Goal: Information Seeking & Learning: Learn about a topic

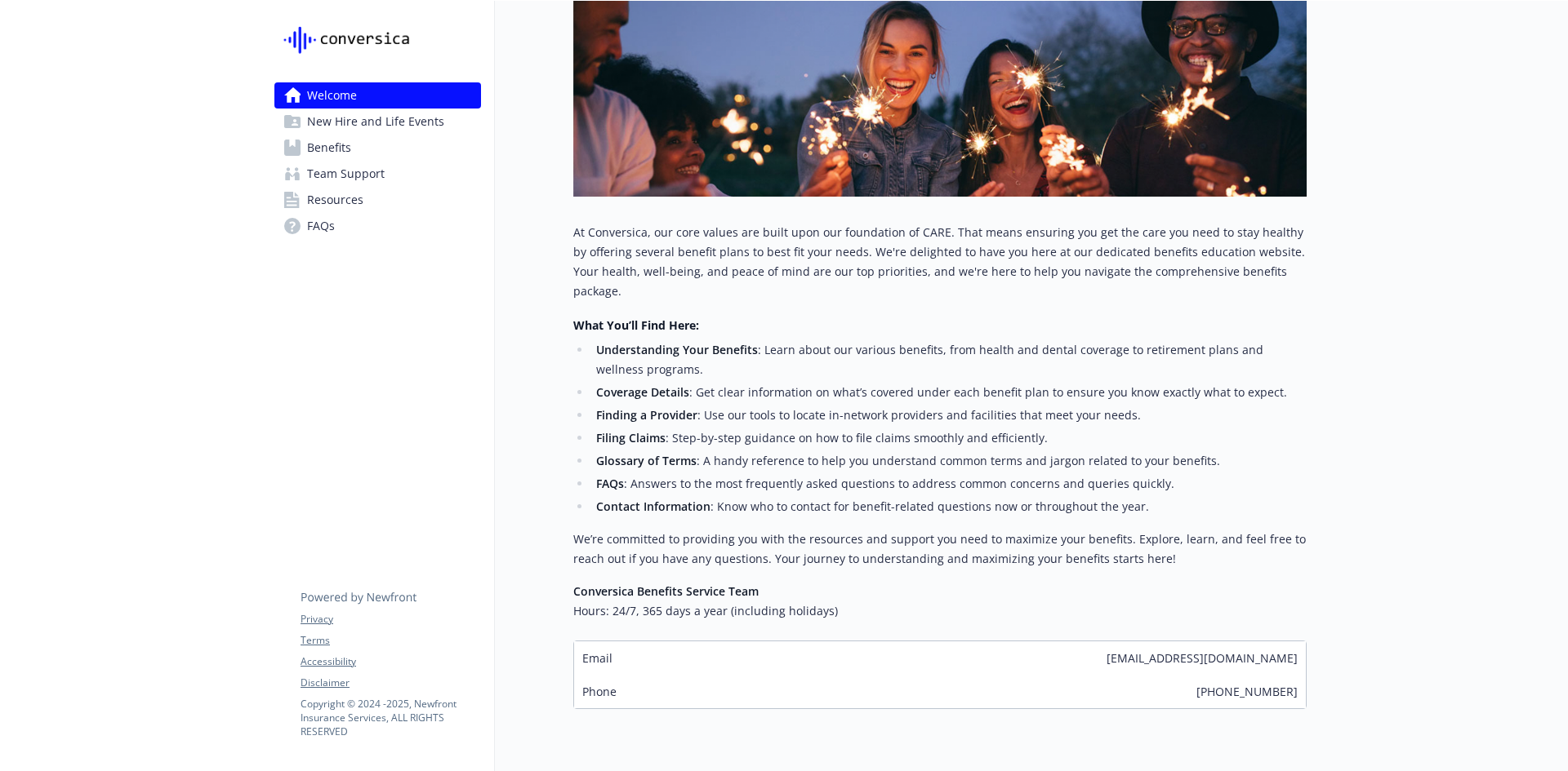
scroll to position [245, 0]
click at [372, 161] on span "Team Support" at bounding box center [346, 174] width 78 height 26
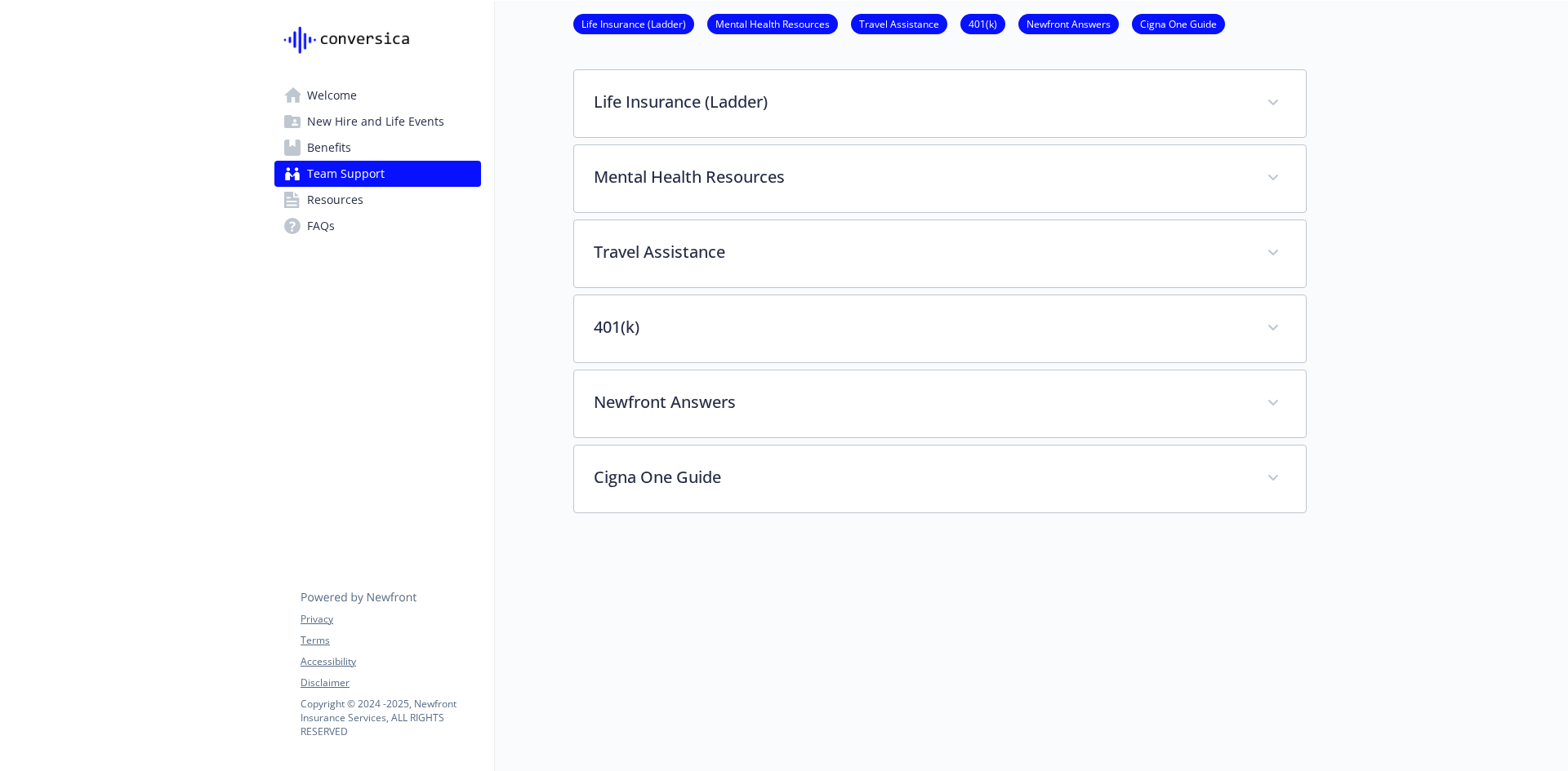
click at [373, 155] on link "Benefits" at bounding box center [378, 148] width 206 height 26
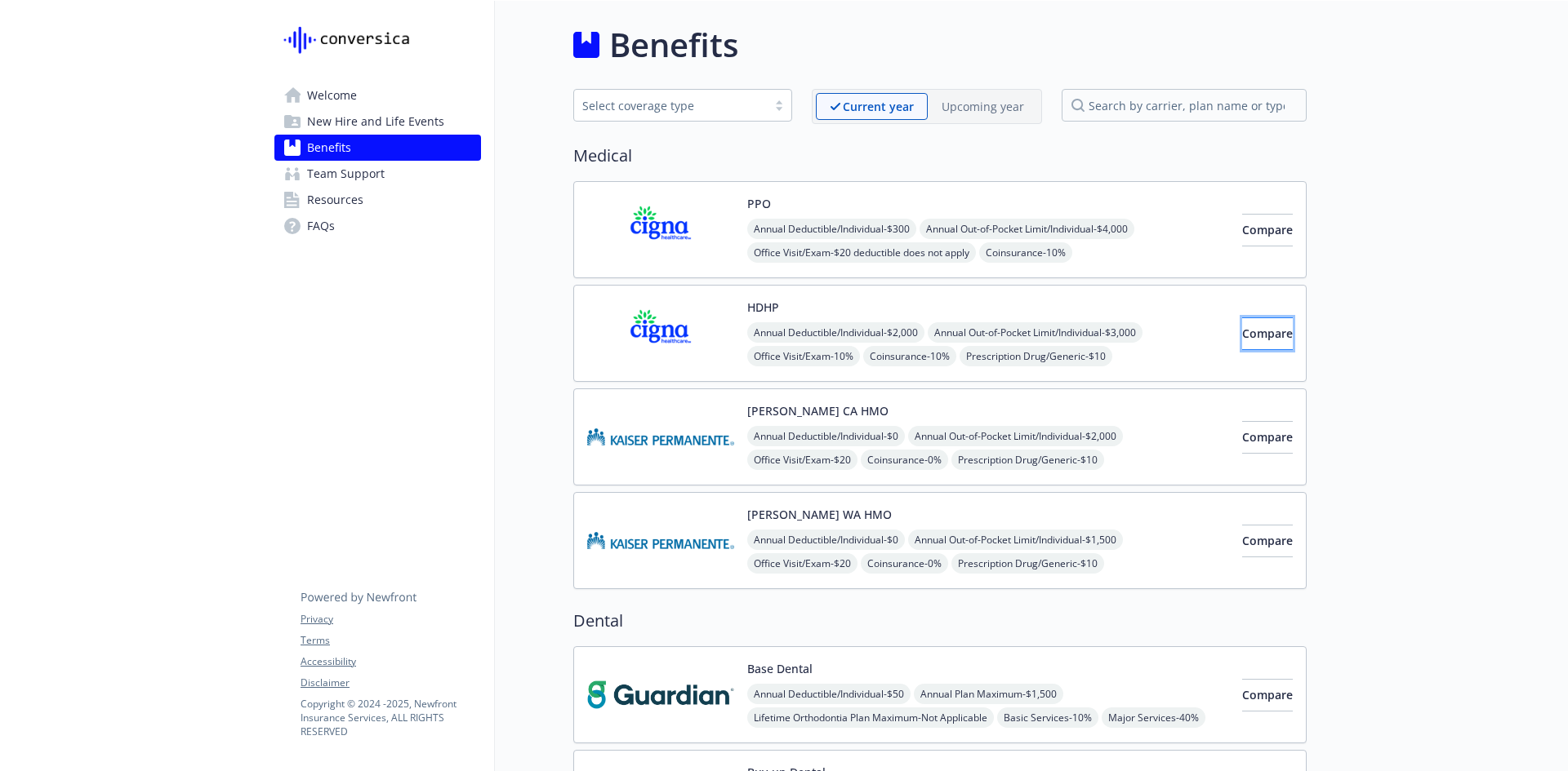
click at [1242, 326] on span "Compare" at bounding box center [1267, 334] width 51 height 16
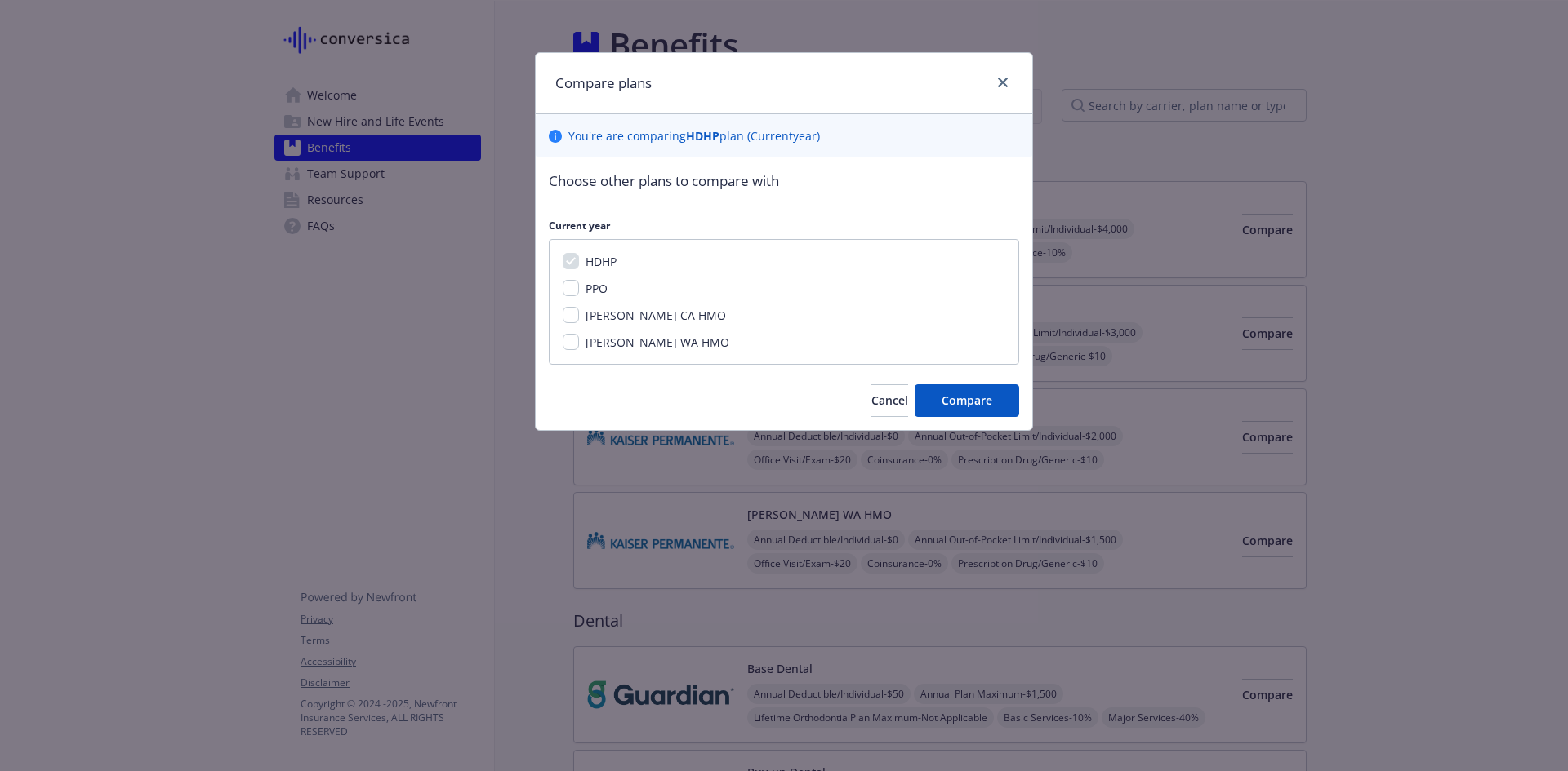
click at [459, 279] on div "Compare plans You ' re are comparing HDHP plan ( Current year) Choose other pla…" at bounding box center [784, 385] width 1568 height 771
click at [567, 288] on input "PPO" at bounding box center [570, 288] width 16 height 16
checkbox input "true"
click at [964, 403] on span "Compare" at bounding box center [966, 400] width 51 height 16
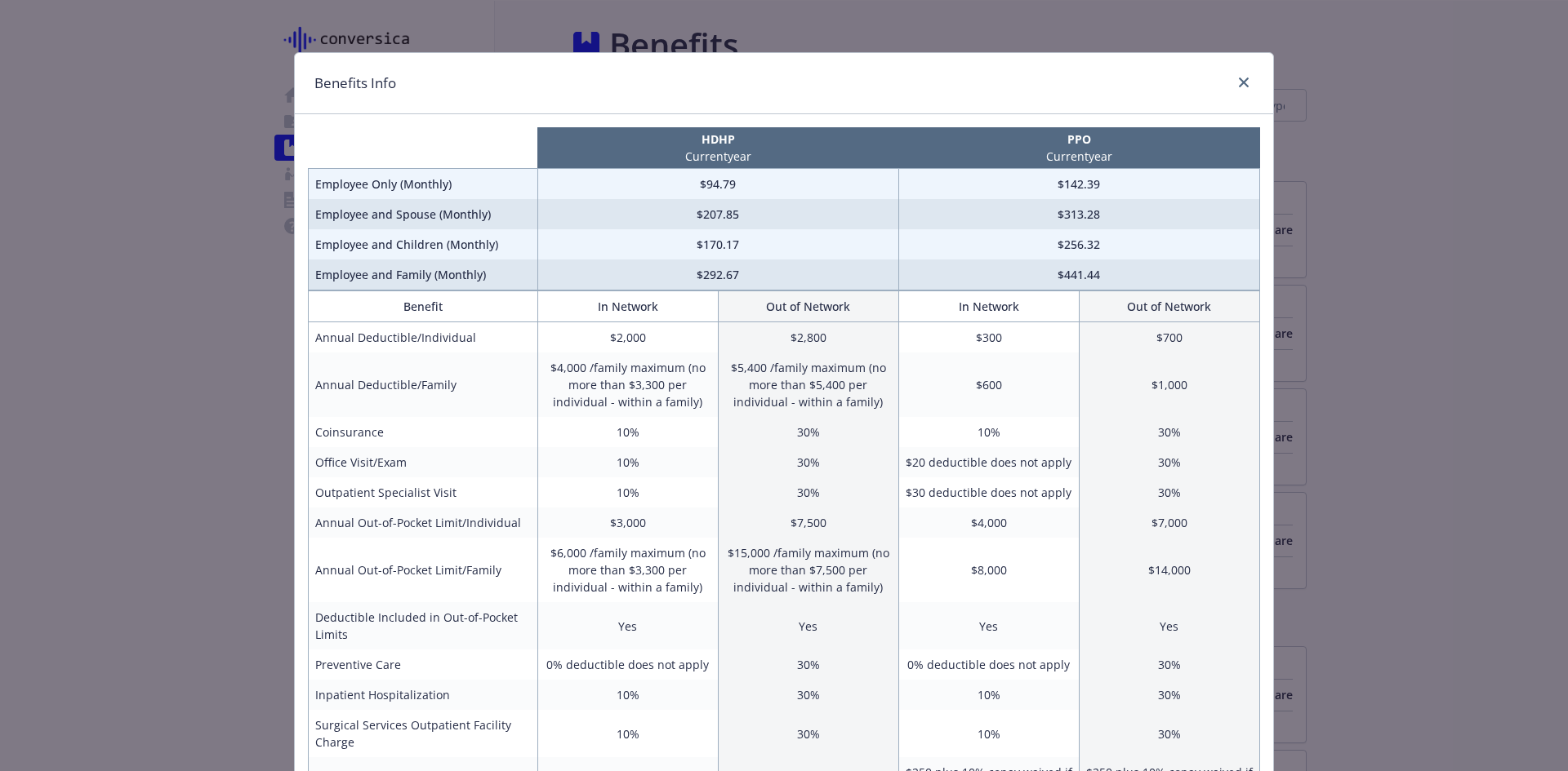
click at [163, 333] on div "Benefits Info HDHP Current year PPO Current year Employee Only (Monthly) $94.79…" at bounding box center [784, 385] width 1568 height 771
click at [1237, 73] on link "close" at bounding box center [1243, 82] width 20 height 20
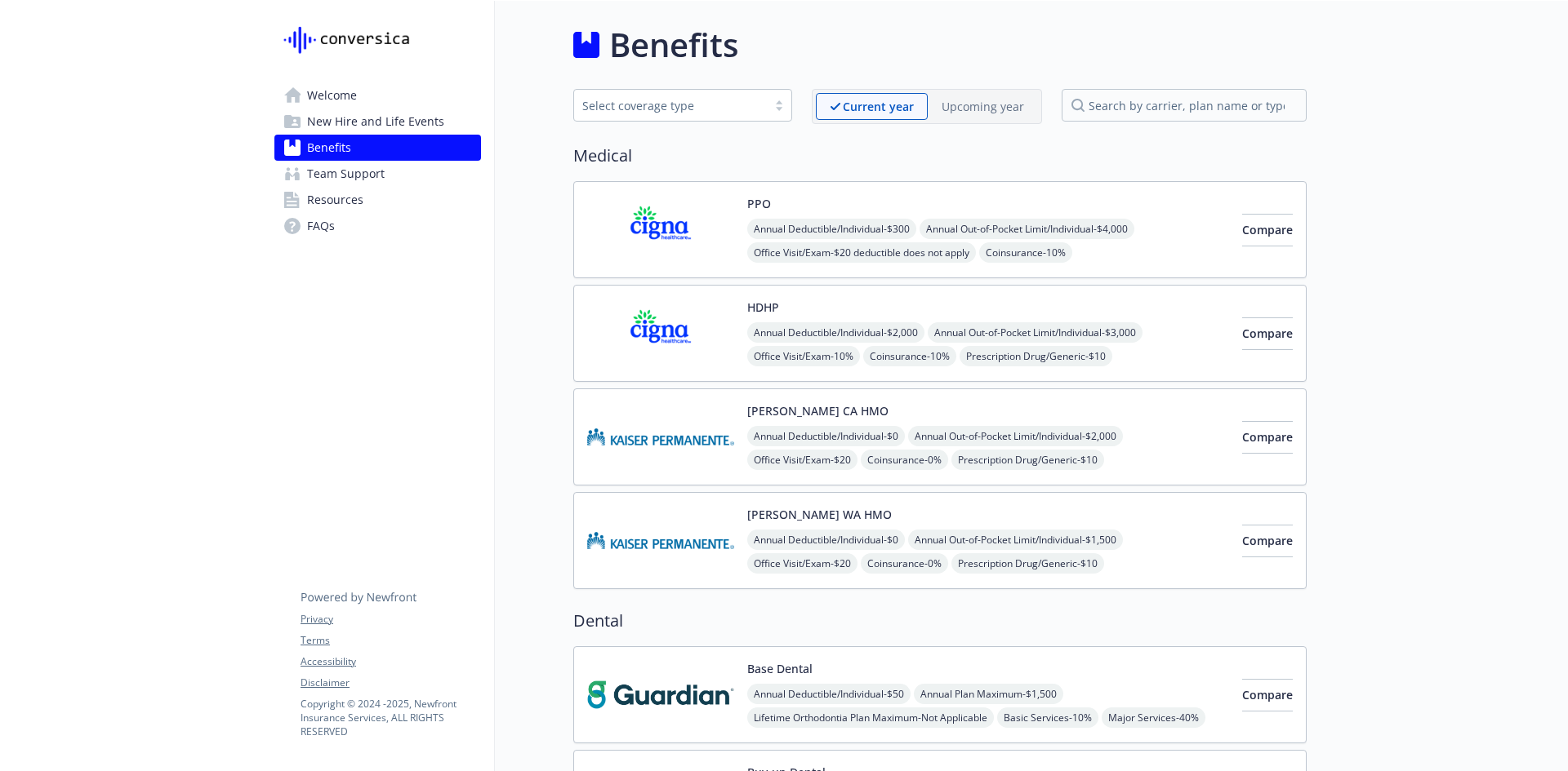
click at [669, 331] on img at bounding box center [660, 334] width 147 height 69
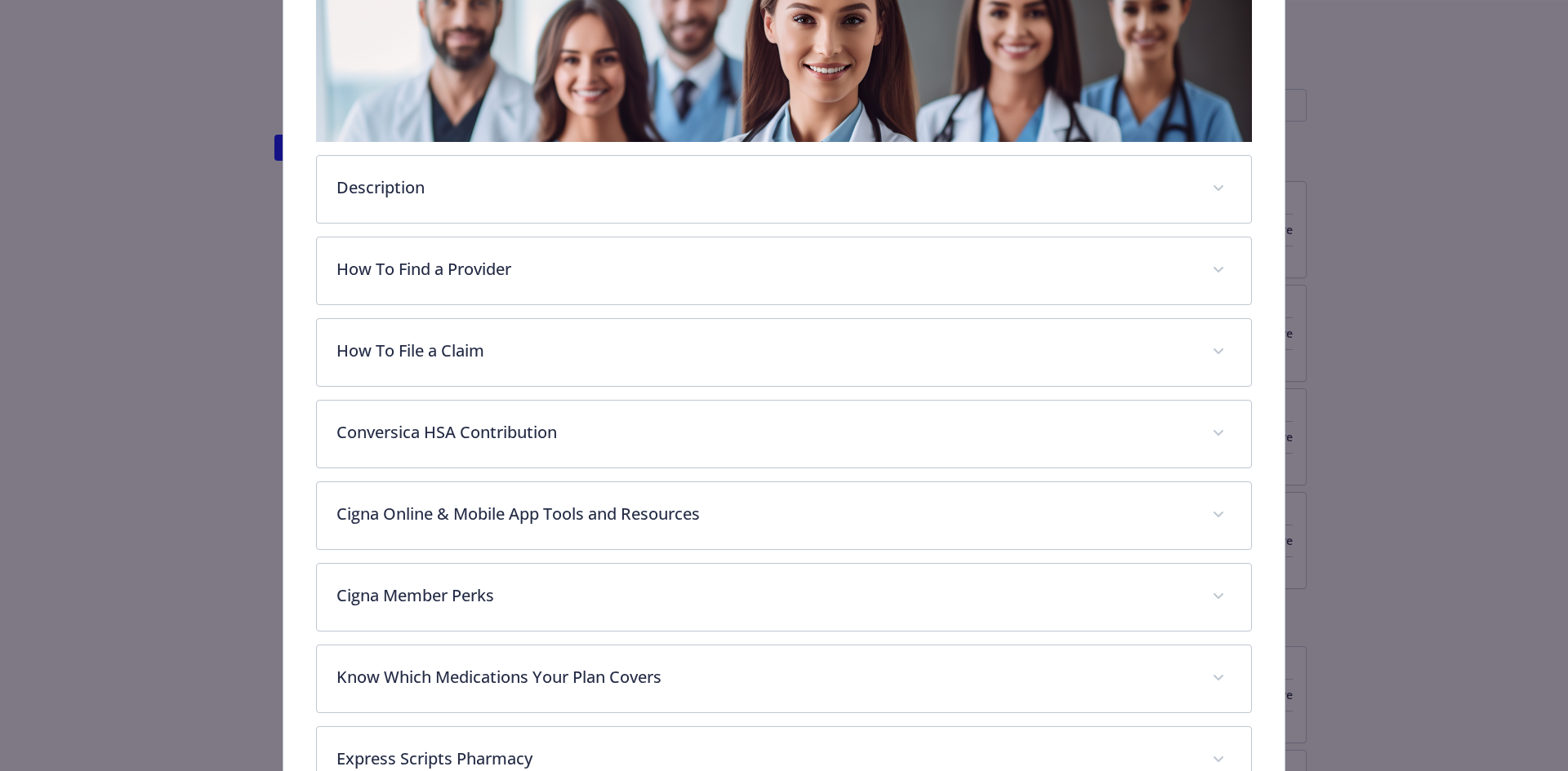
scroll to position [376, 0]
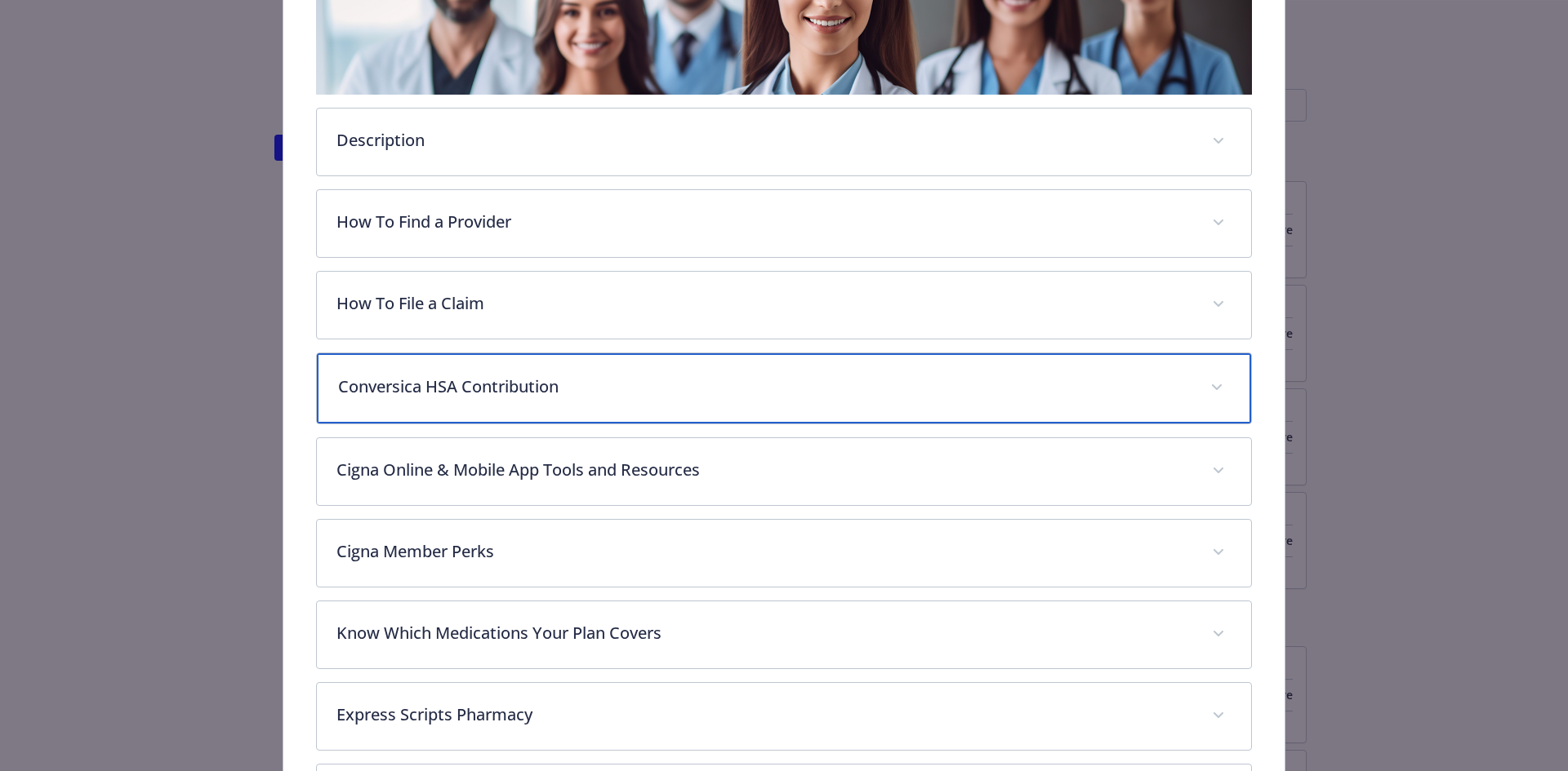
click at [663, 381] on p "Conversica HSA Contribution" at bounding box center [765, 387] width 853 height 24
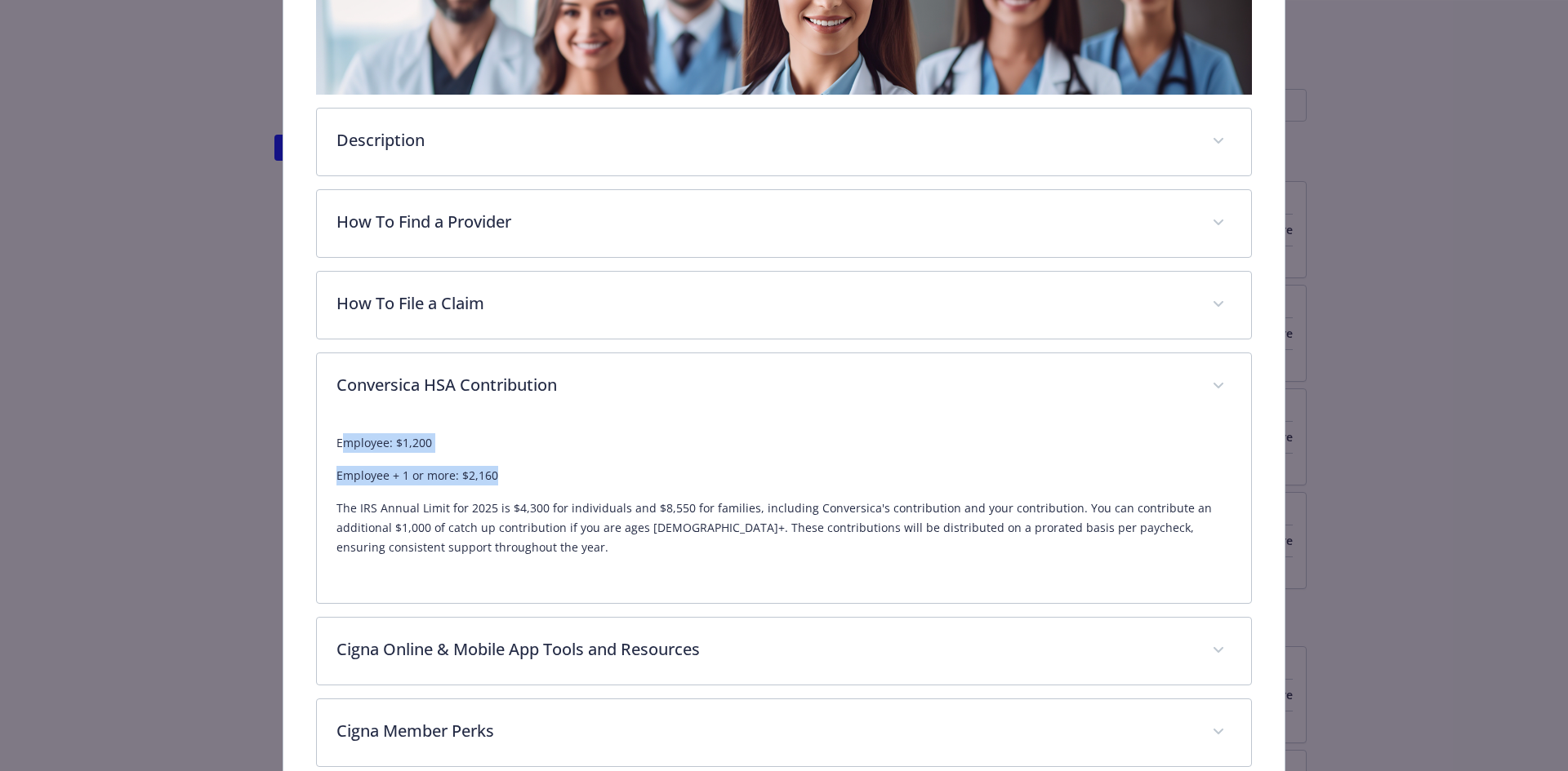
drag, startPoint x: 345, startPoint y: 440, endPoint x: 549, endPoint y: 459, distance: 204.9
click at [549, 459] on div "Employee: $1,200 Employee + 1 or more: $2,160 The IRS Annual Limit for 2025 is …" at bounding box center [784, 496] width 896 height 124
click at [530, 458] on div "Employee: $1,200 Employee + 1 or more: $2,160 The IRS Annual Limit for 2025 is …" at bounding box center [784, 496] width 896 height 124
drag, startPoint x: 344, startPoint y: 441, endPoint x: 474, endPoint y: 452, distance: 130.5
click at [474, 452] on div "Employee: $1,200 Employee + 1 or more: $2,160 The IRS Annual Limit for 2025 is …" at bounding box center [784, 496] width 896 height 124
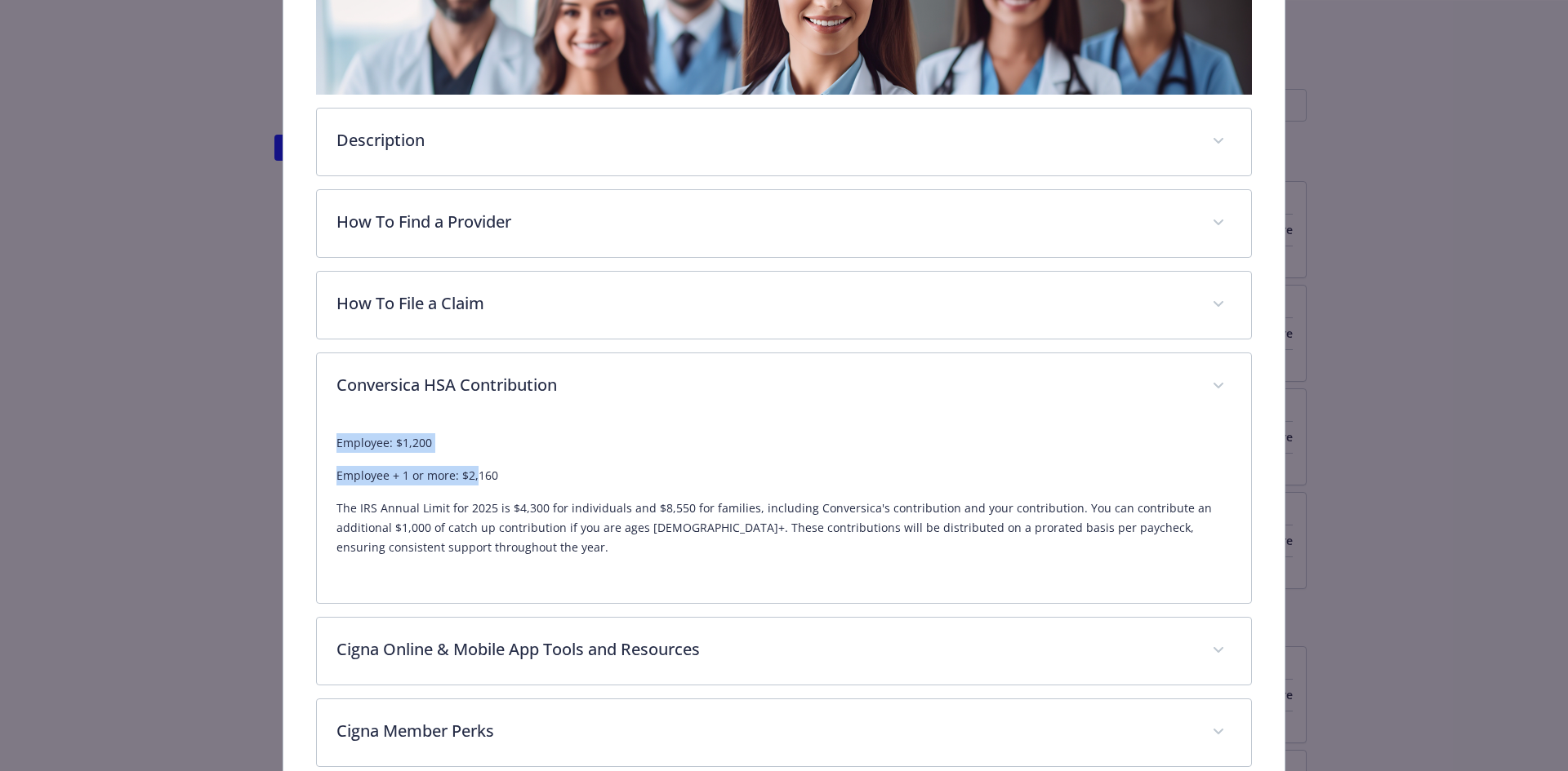
click at [474, 452] on div "Employee: $1,200 Employee + 1 or more: $2,160 The IRS Annual Limit for 2025 is …" at bounding box center [784, 496] width 896 height 124
drag, startPoint x: 334, startPoint y: 468, endPoint x: 531, endPoint y: 483, distance: 197.6
click at [531, 483] on p "Employee + 1 or more: $2,160" at bounding box center [784, 475] width 896 height 20
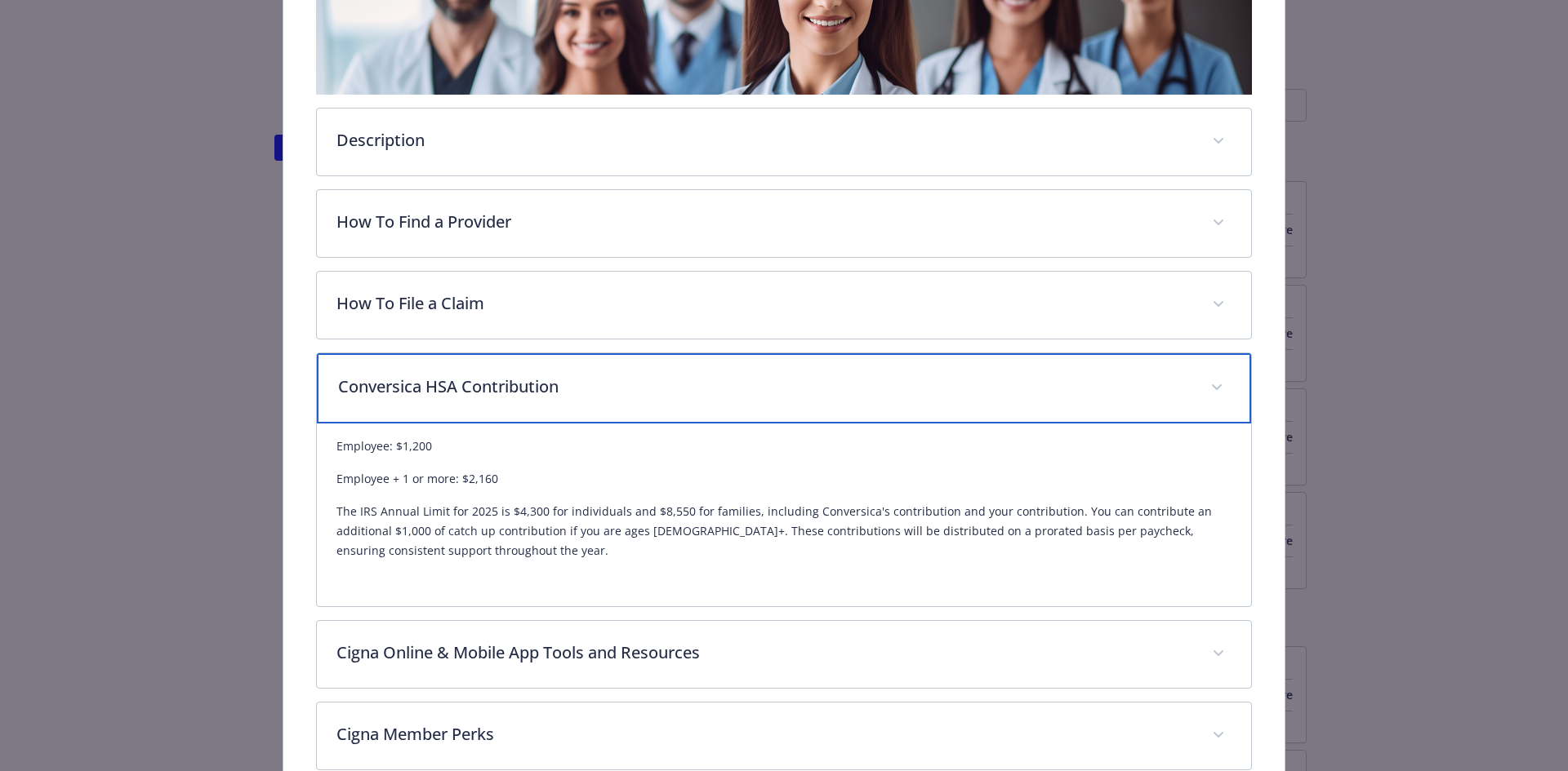
click at [390, 396] on div "Conversica HSA Contribution" at bounding box center [784, 388] width 934 height 70
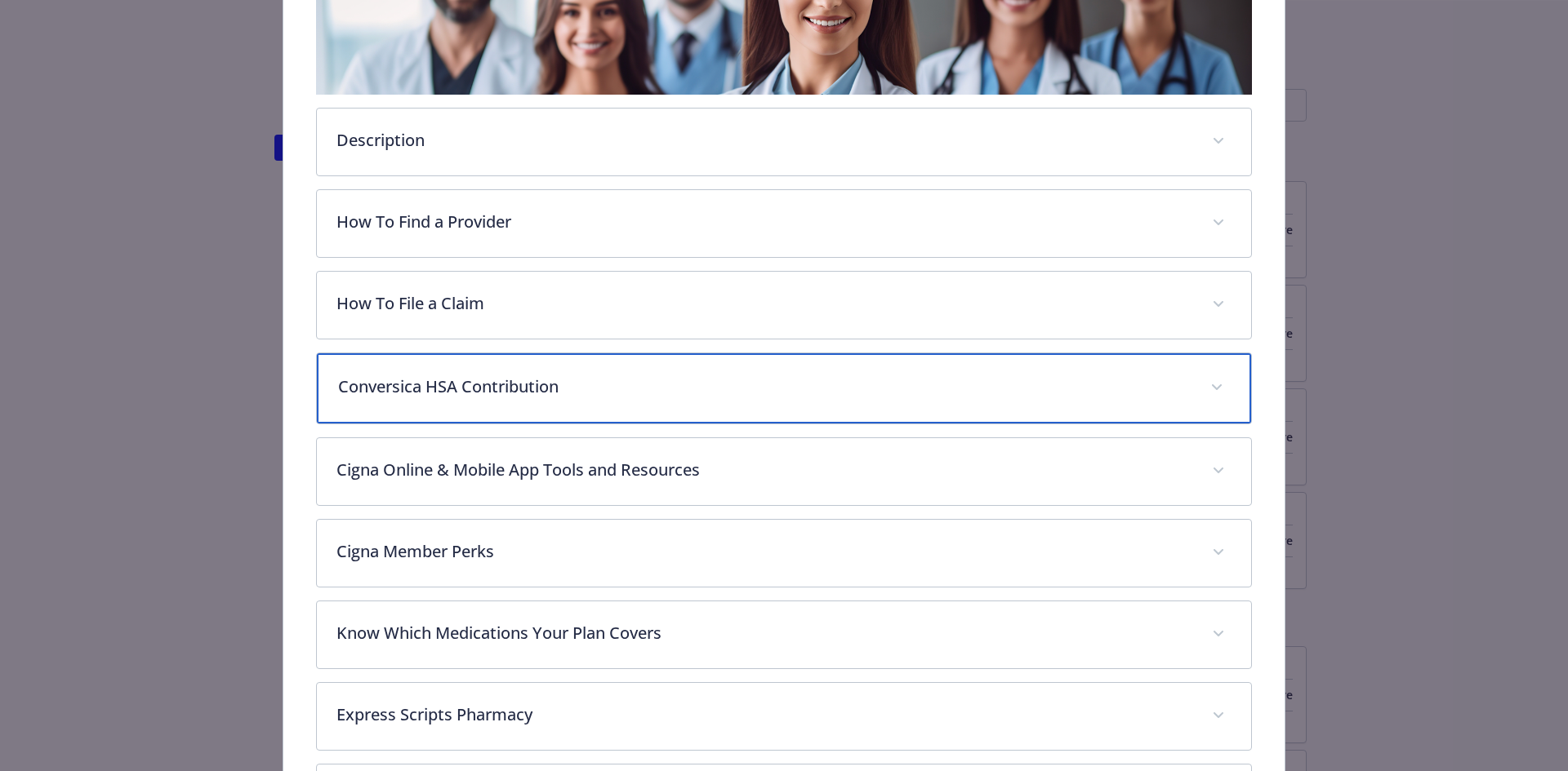
click at [390, 396] on p "Conversica HSA Contribution" at bounding box center [765, 387] width 853 height 24
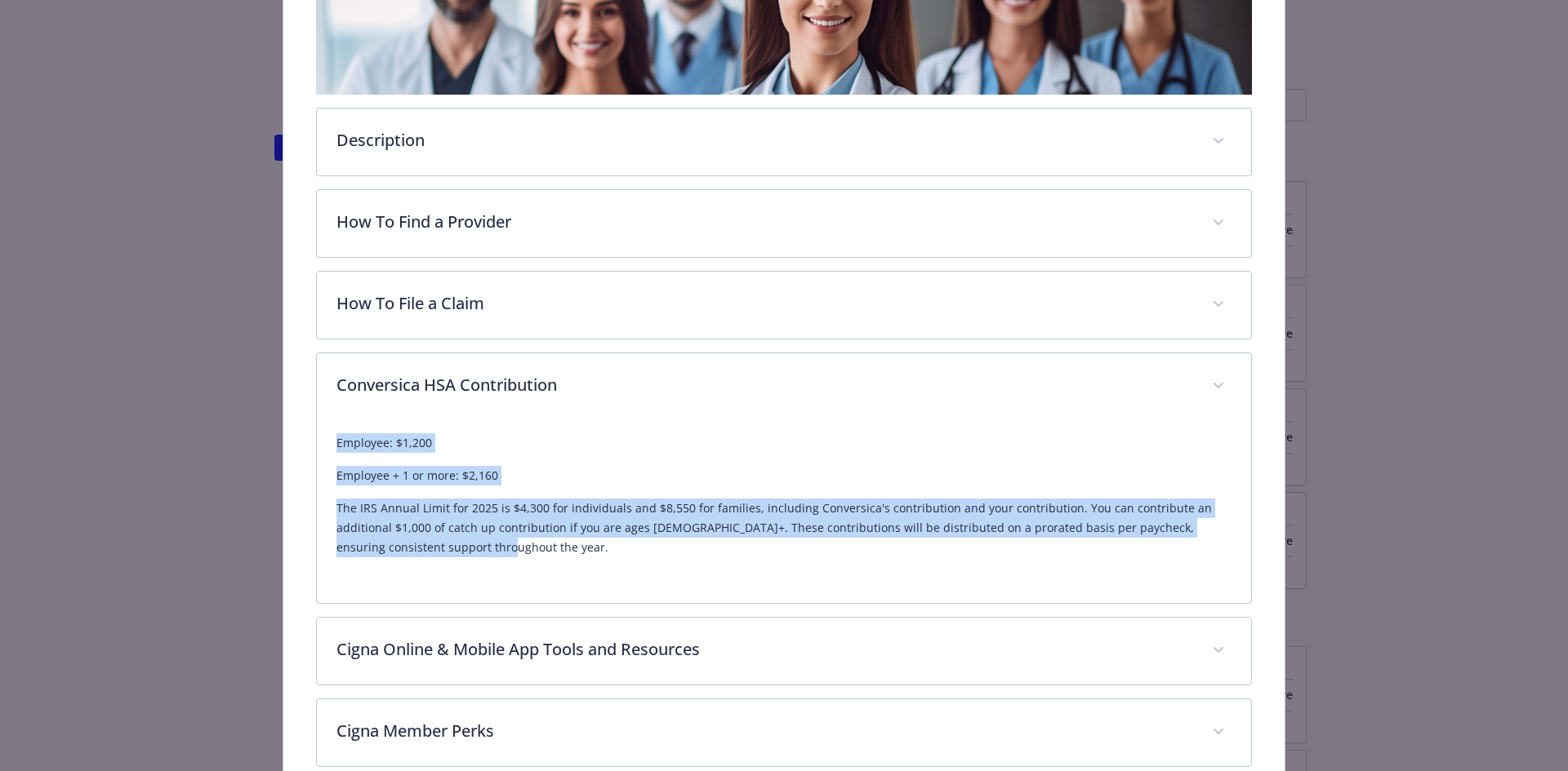
drag, startPoint x: 333, startPoint y: 443, endPoint x: 508, endPoint y: 562, distance: 211.6
click at [508, 562] on div "Employee: $1,200 Employee + 1 or more: $2,160 The IRS Annual Limit for 2025 is …" at bounding box center [784, 512] width 934 height 183
click at [508, 562] on div "Employee: $1,200 Employee + 1 or more: $2,160 The IRS Annual Limit for 2025 is …" at bounding box center [784, 502] width 896 height 163
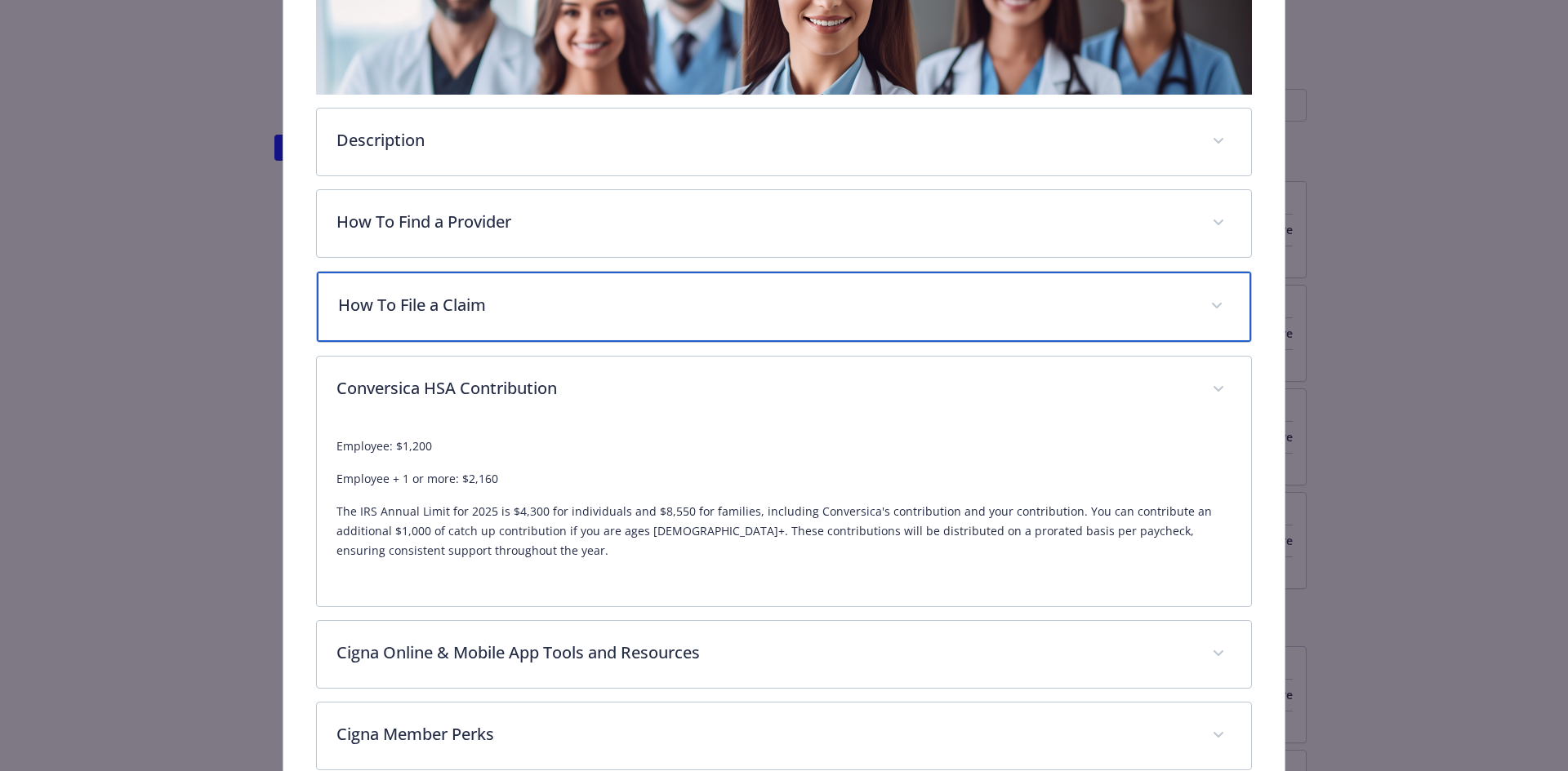
click at [403, 301] on p "How To File a Claim" at bounding box center [765, 305] width 853 height 24
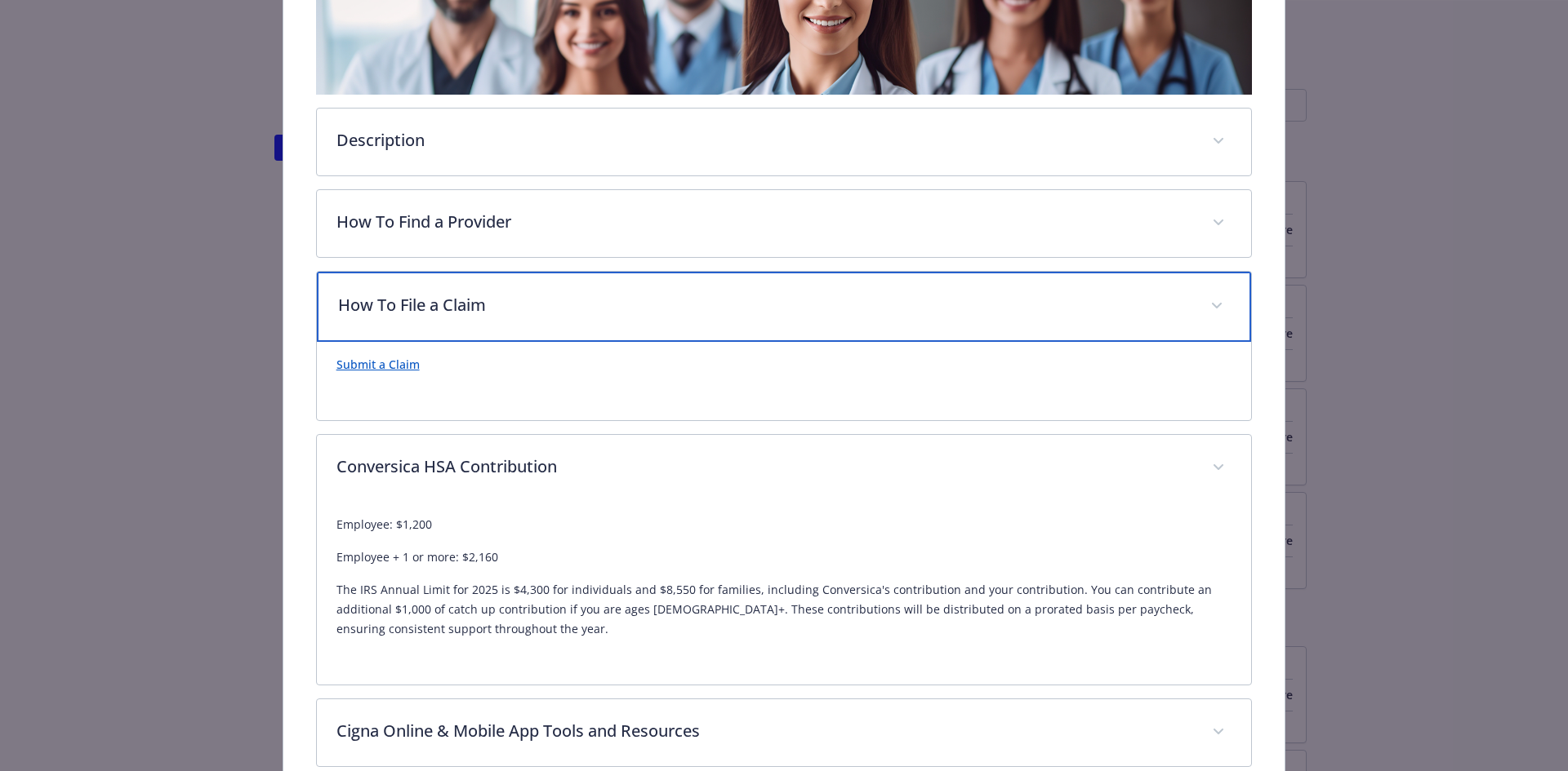
click at [403, 301] on p "How To File a Claim" at bounding box center [765, 305] width 853 height 24
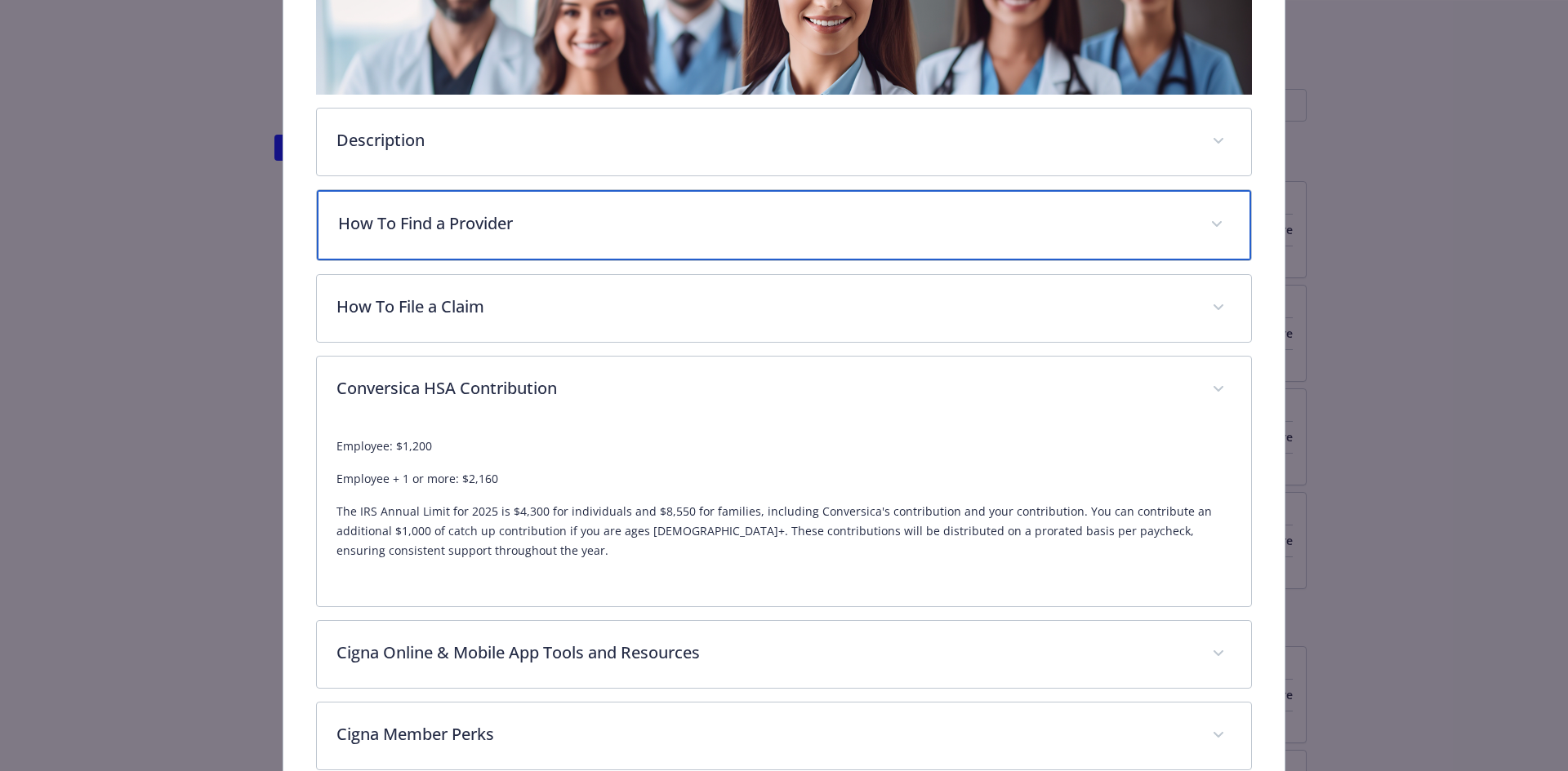
click at [401, 193] on div "How To Find a Provider" at bounding box center [784, 225] width 934 height 70
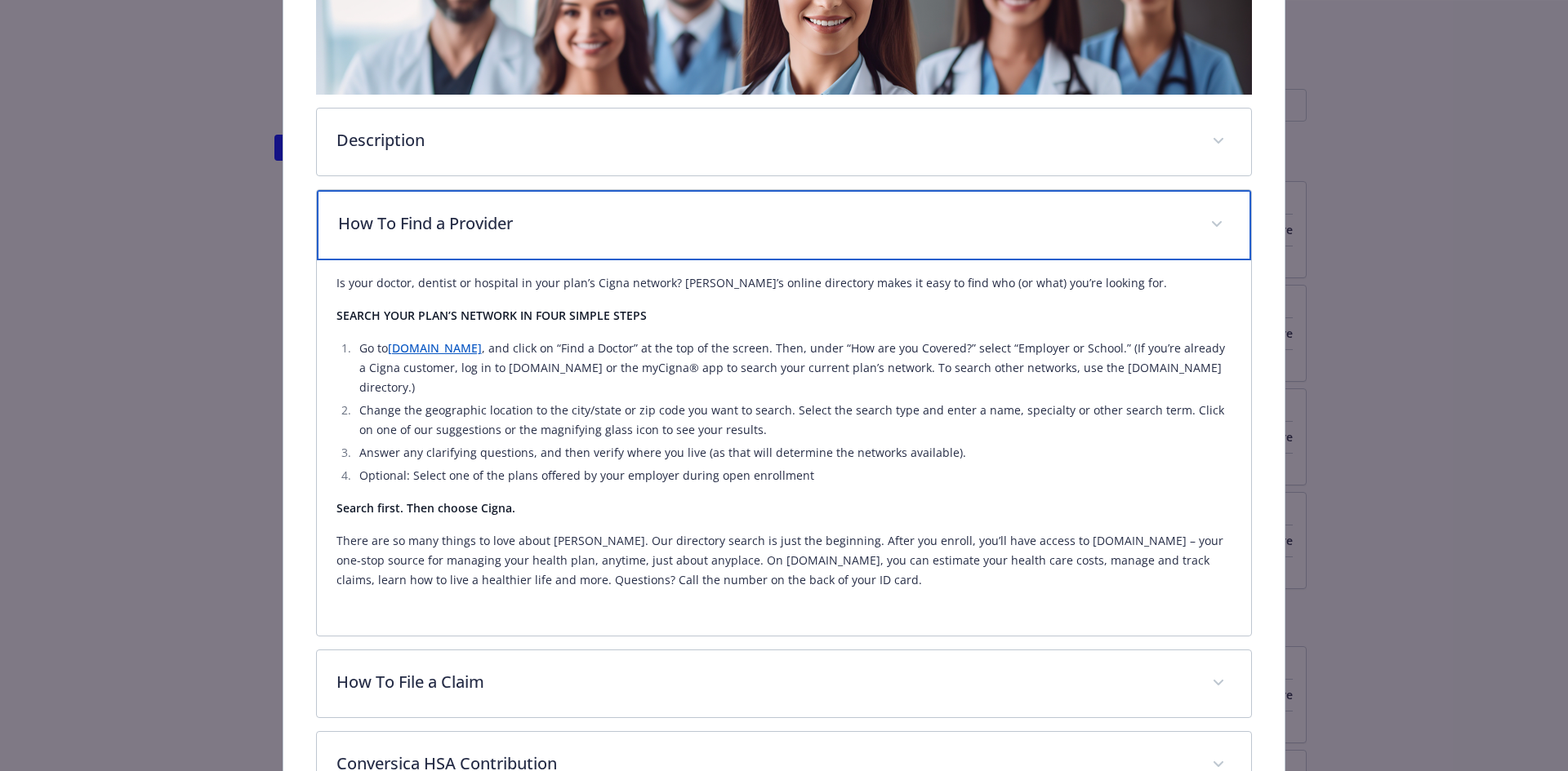
click at [401, 193] on div "How To Find a Provider" at bounding box center [784, 225] width 934 height 70
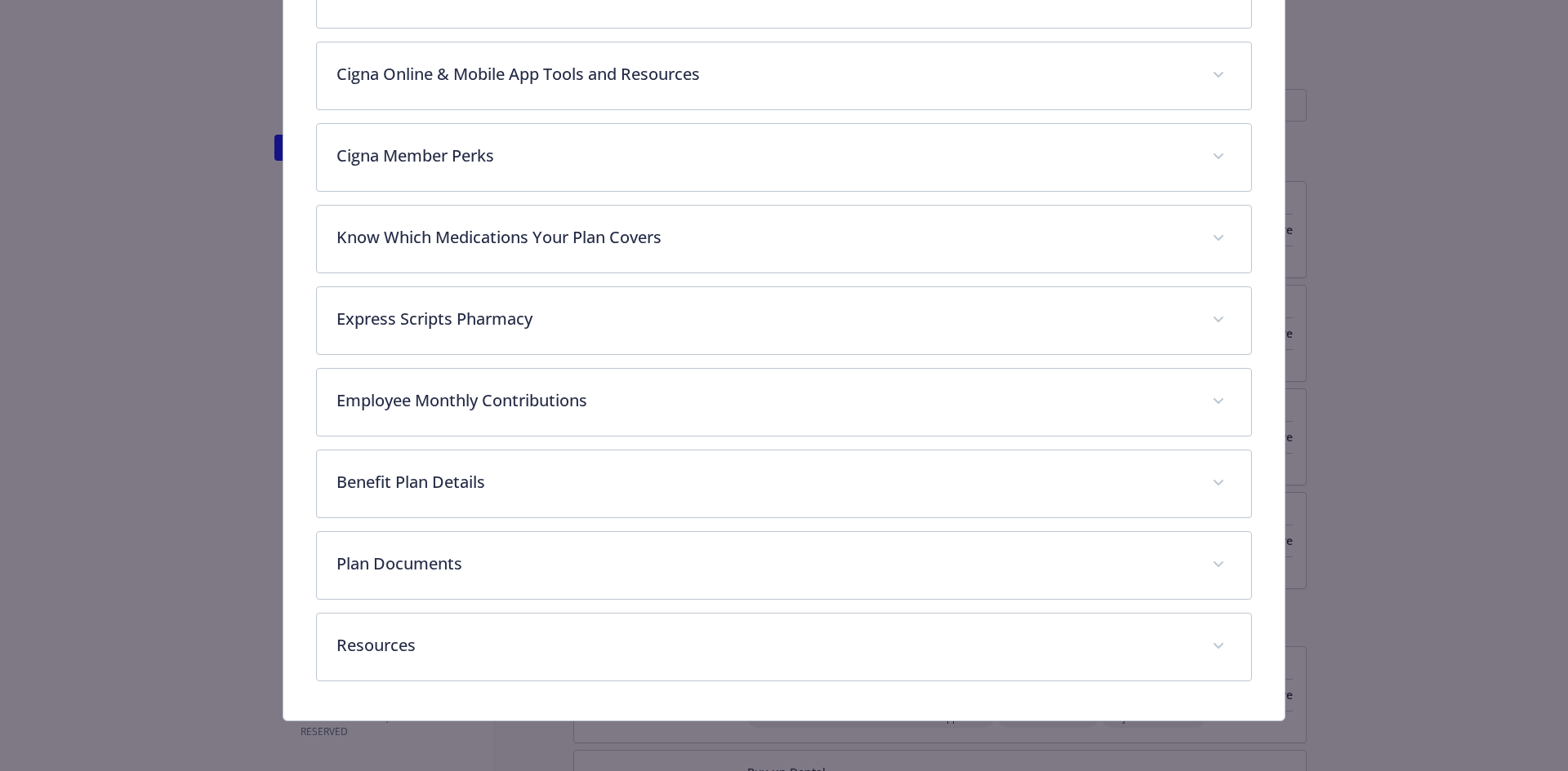
scroll to position [955, 0]
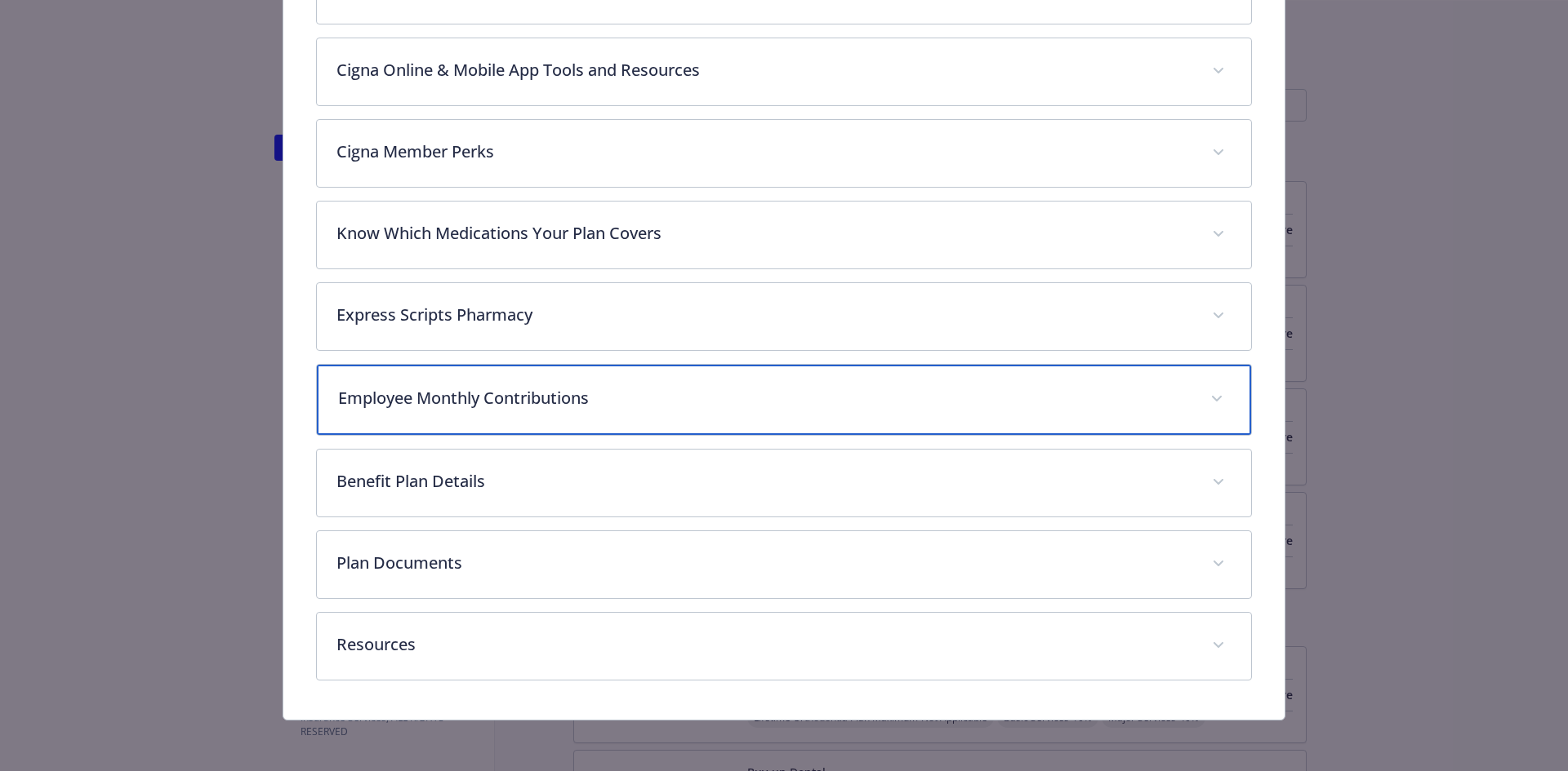
click at [458, 401] on p "Employee Monthly Contributions" at bounding box center [765, 398] width 853 height 24
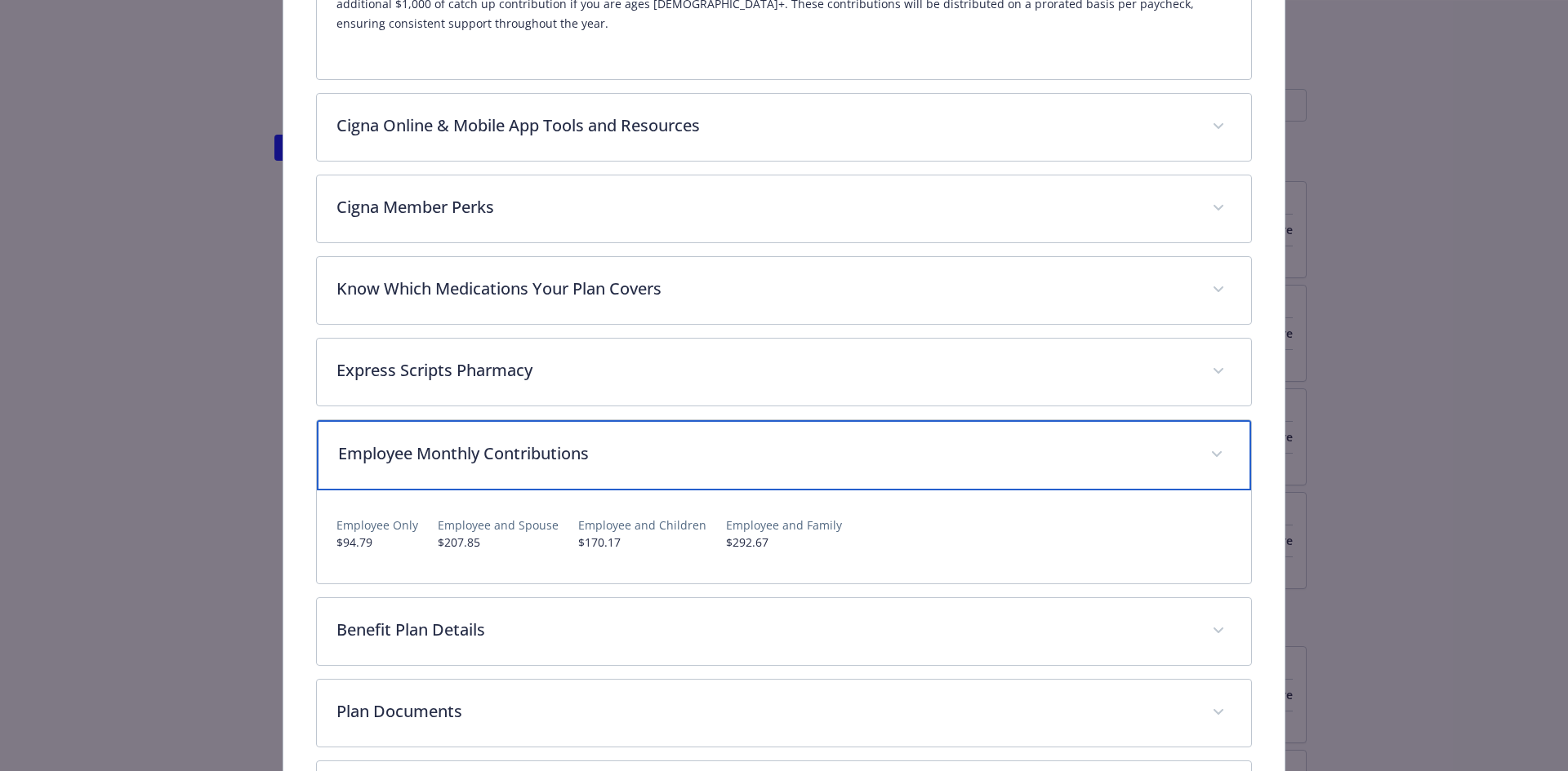
scroll to position [870, 0]
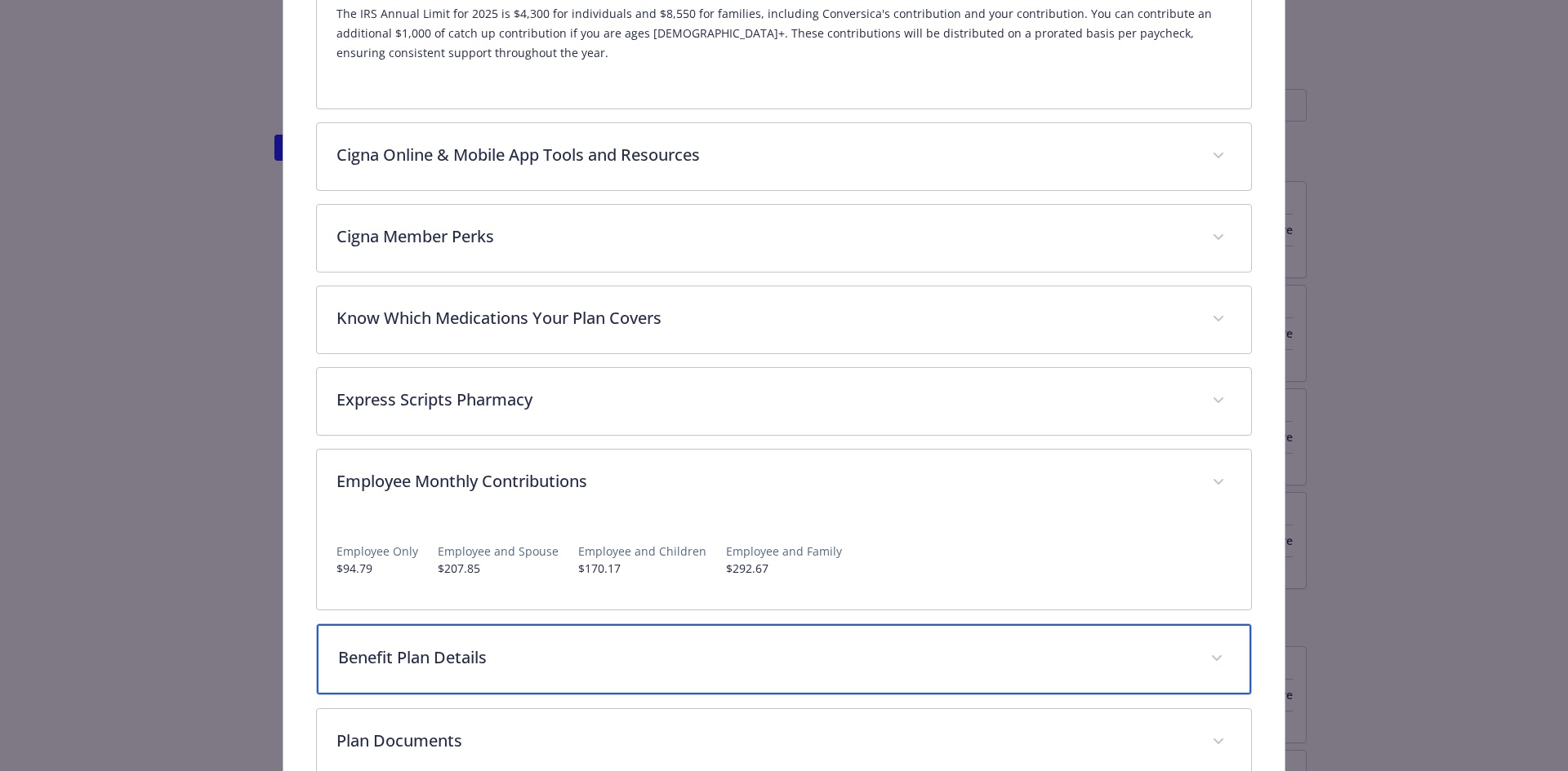
click at [582, 674] on div "Benefit Plan Details" at bounding box center [784, 659] width 934 height 70
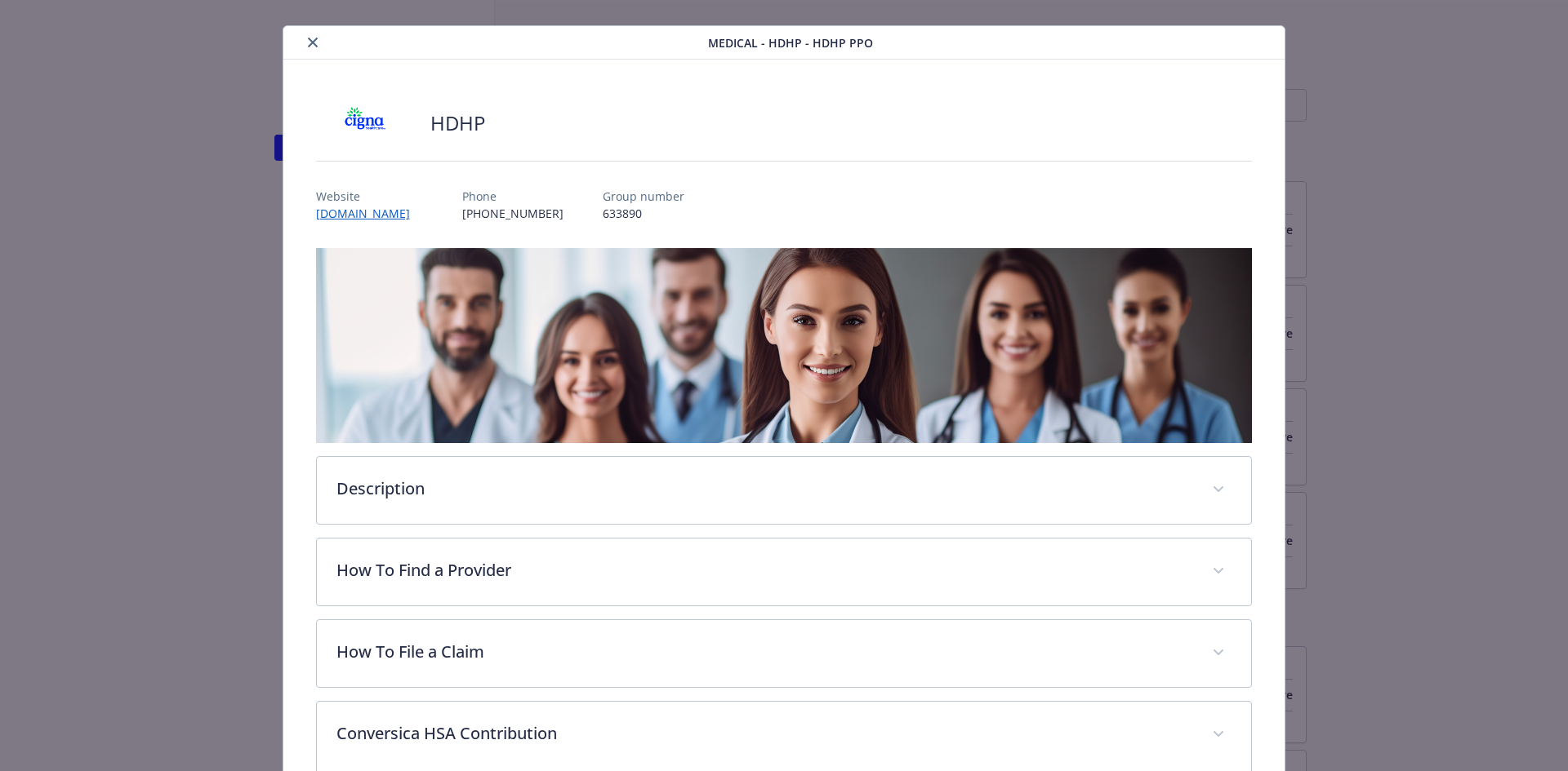
scroll to position [0, 0]
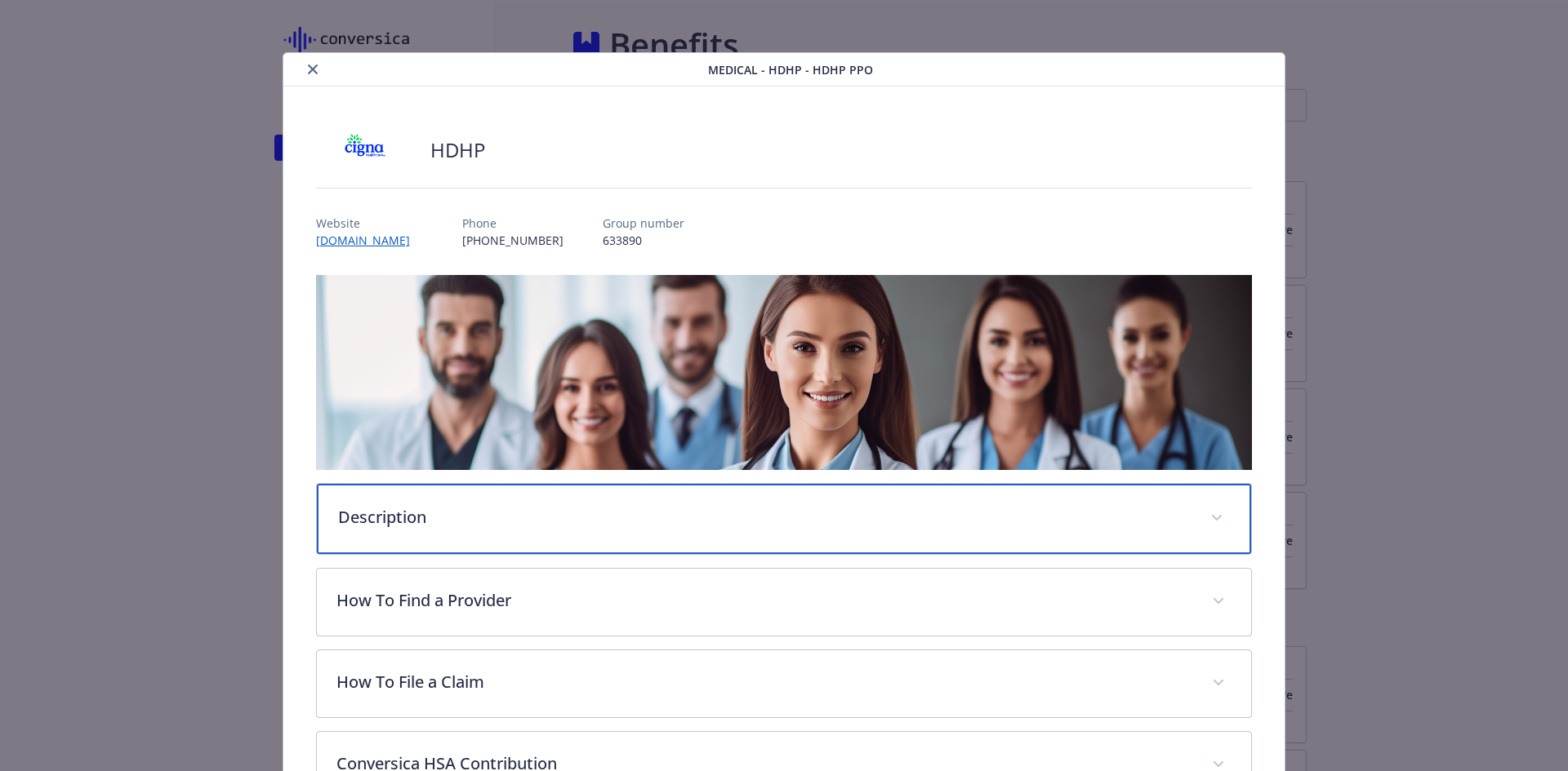
click at [473, 537] on div "Description" at bounding box center [784, 519] width 934 height 70
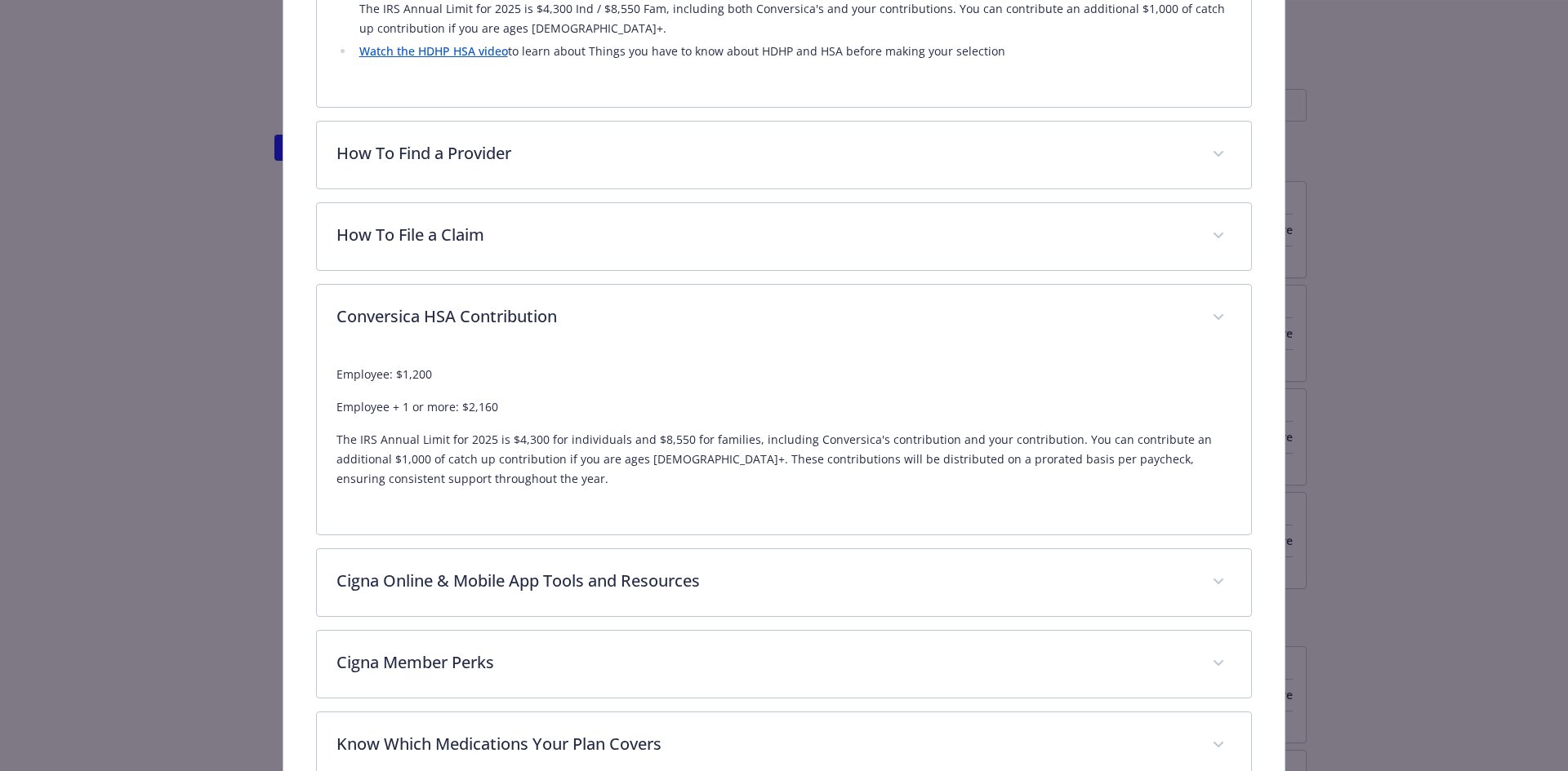
scroll to position [653, 0]
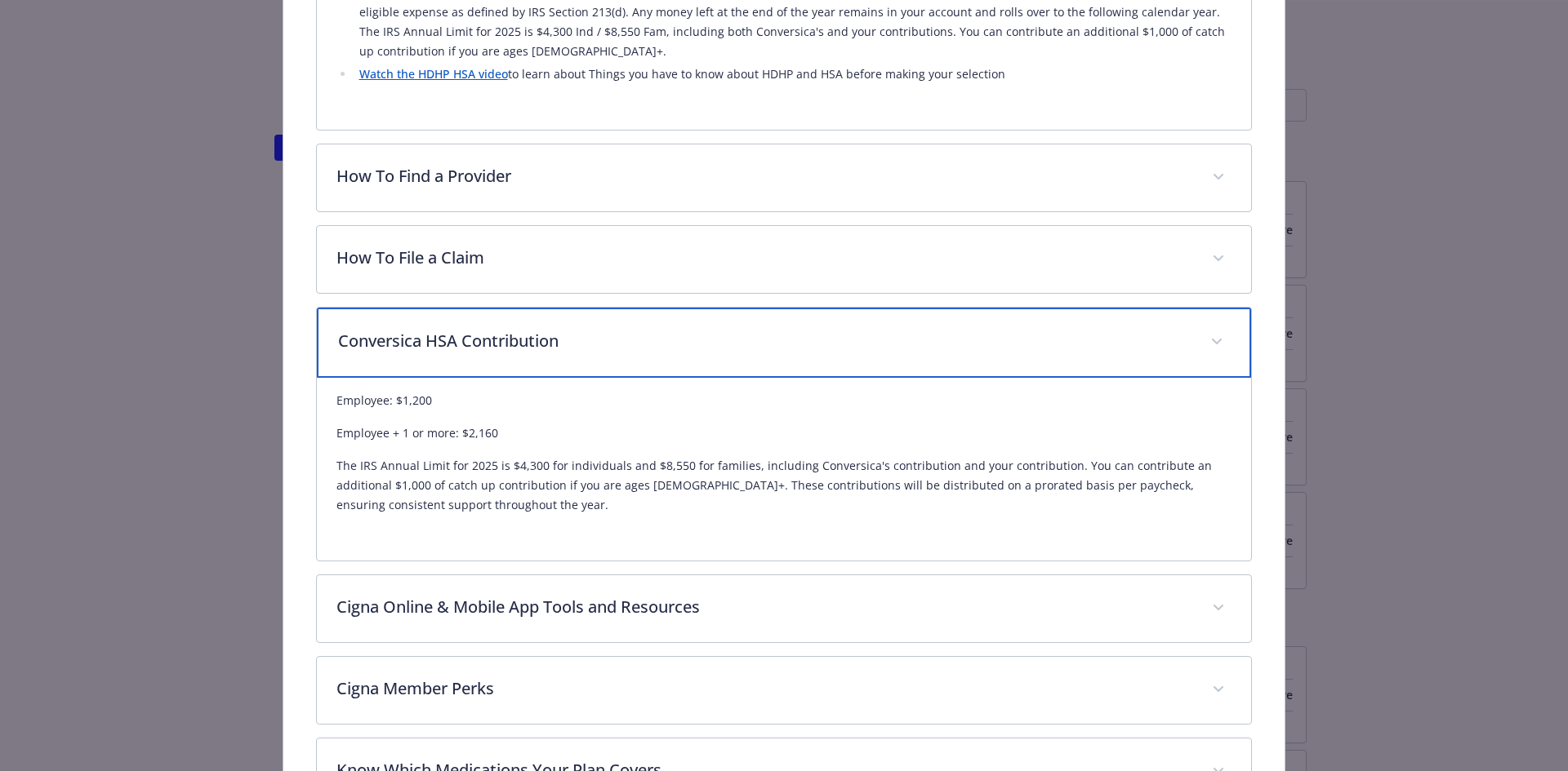
click at [680, 347] on p "Conversica HSA Contribution" at bounding box center [765, 341] width 853 height 24
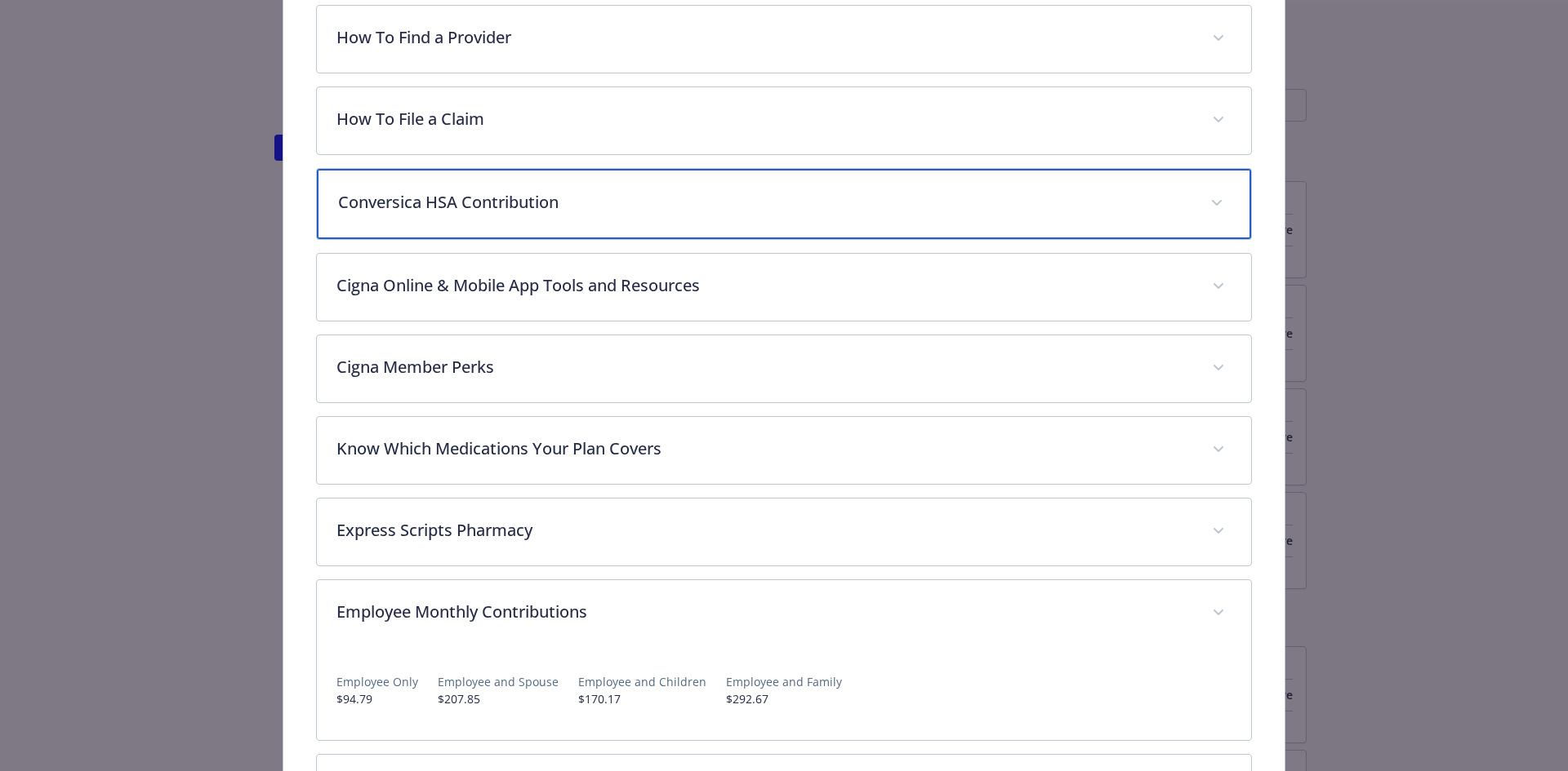
scroll to position [816, 0]
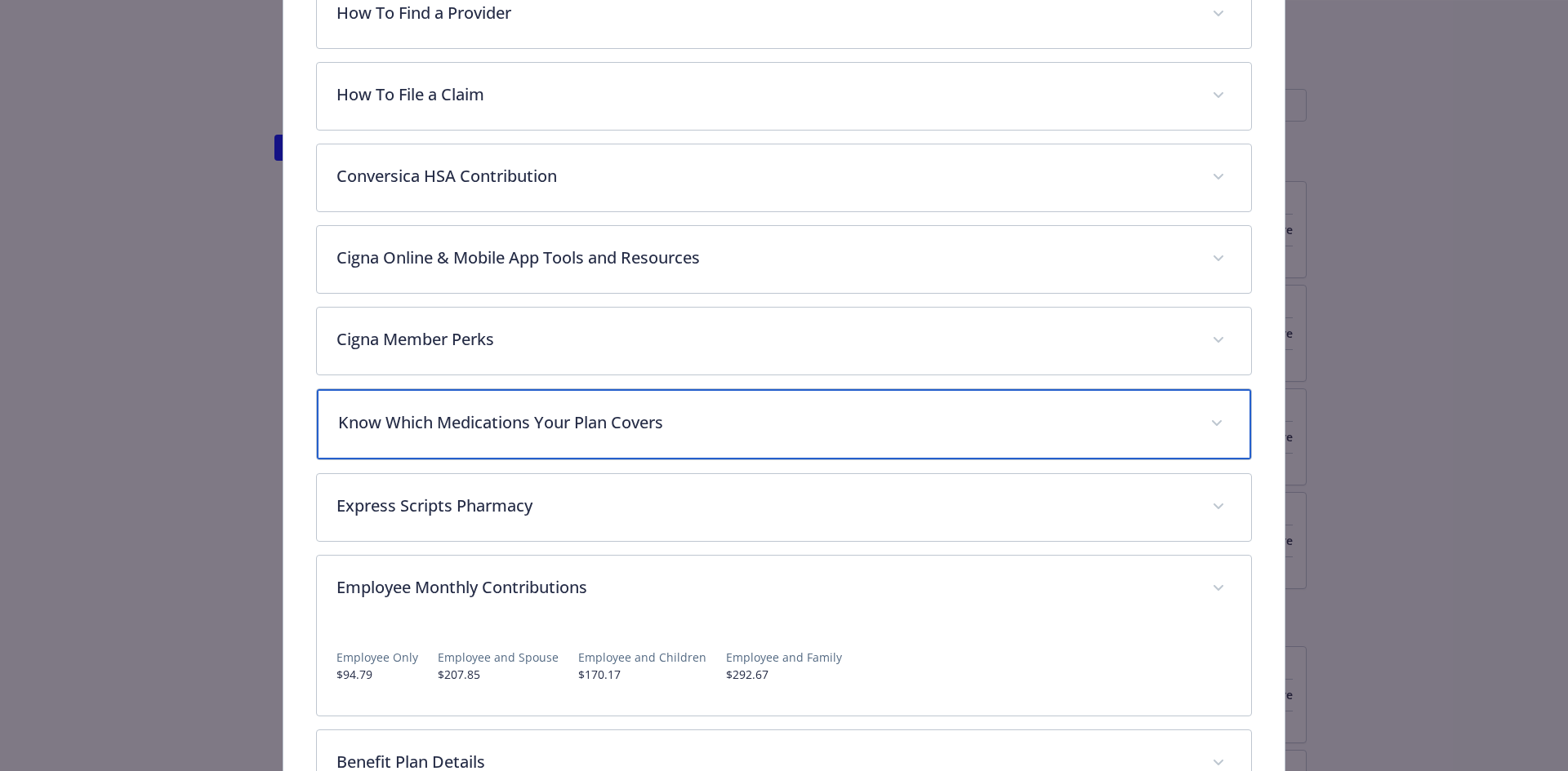
click at [607, 412] on p "Know Which Medications Your Plan Covers" at bounding box center [765, 423] width 853 height 24
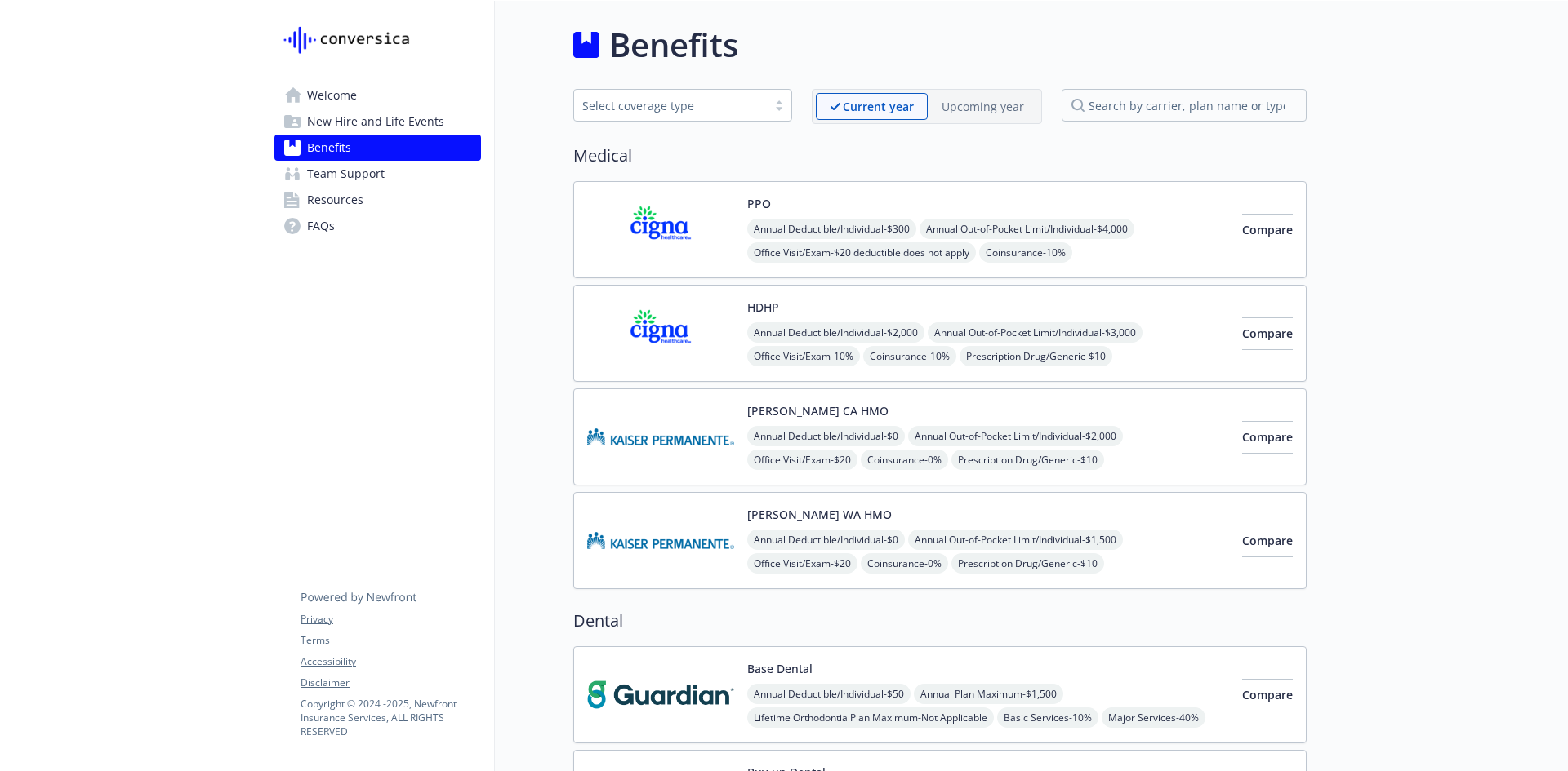
click at [360, 199] on span "Resources" at bounding box center [336, 200] width 56 height 26
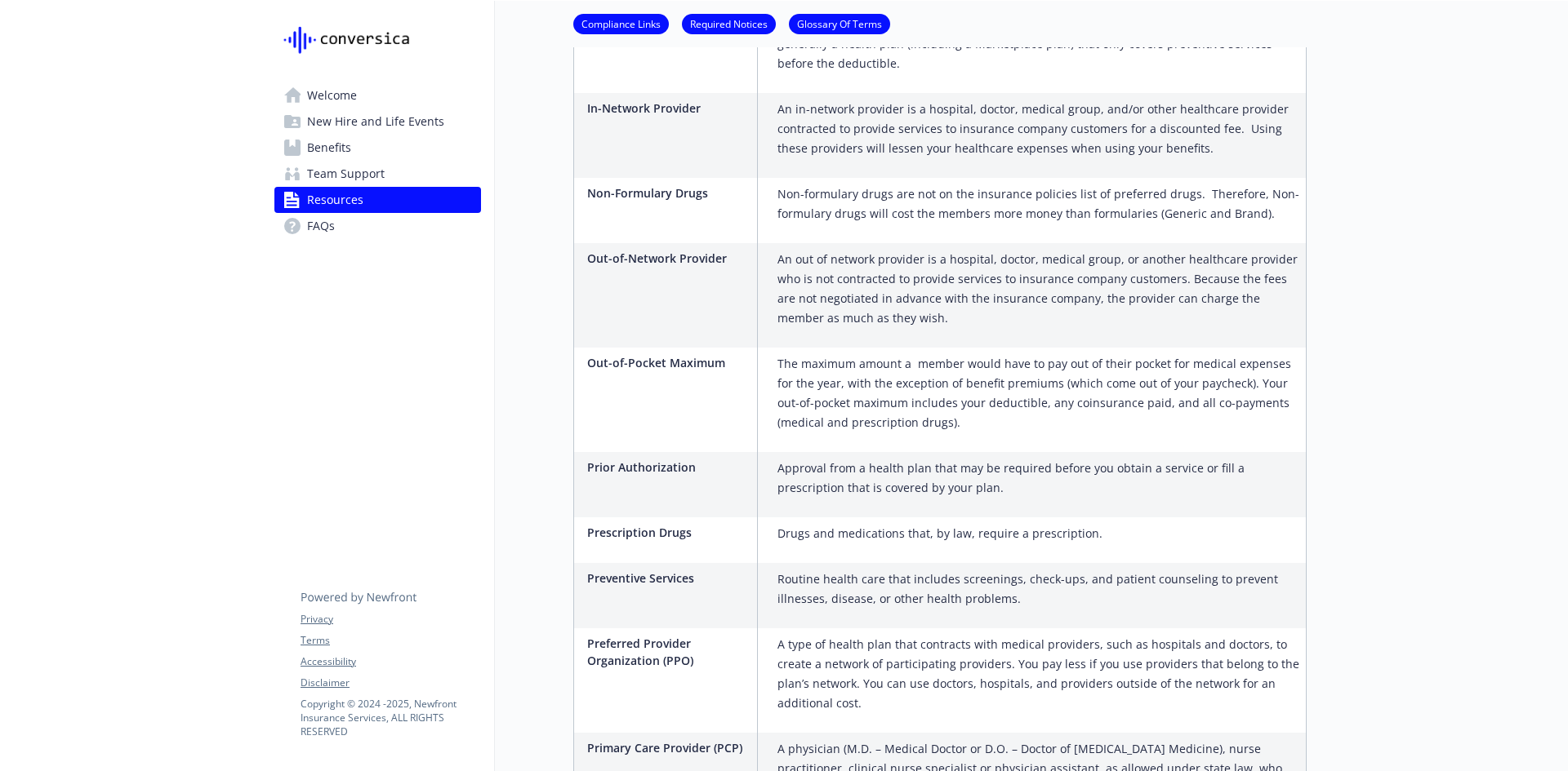
scroll to position [3101, 0]
